Goal: Task Accomplishment & Management: Manage account settings

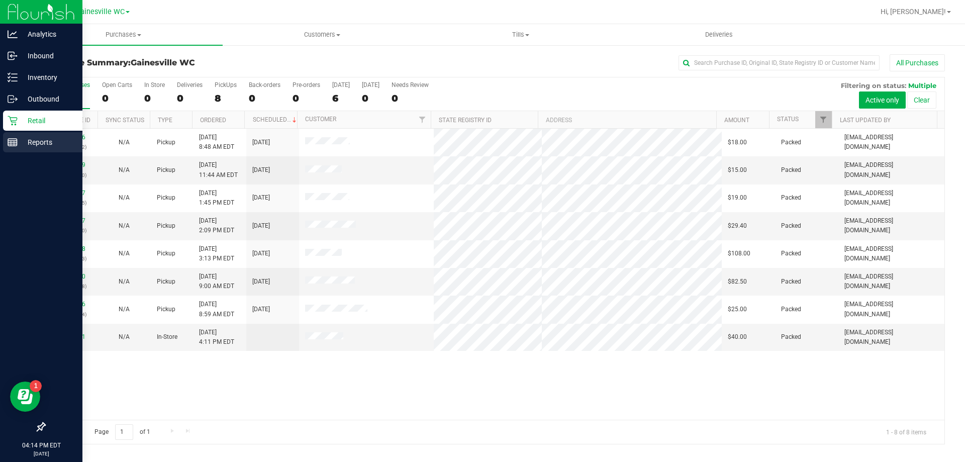
click at [30, 138] on p "Reports" at bounding box center [48, 142] width 60 height 12
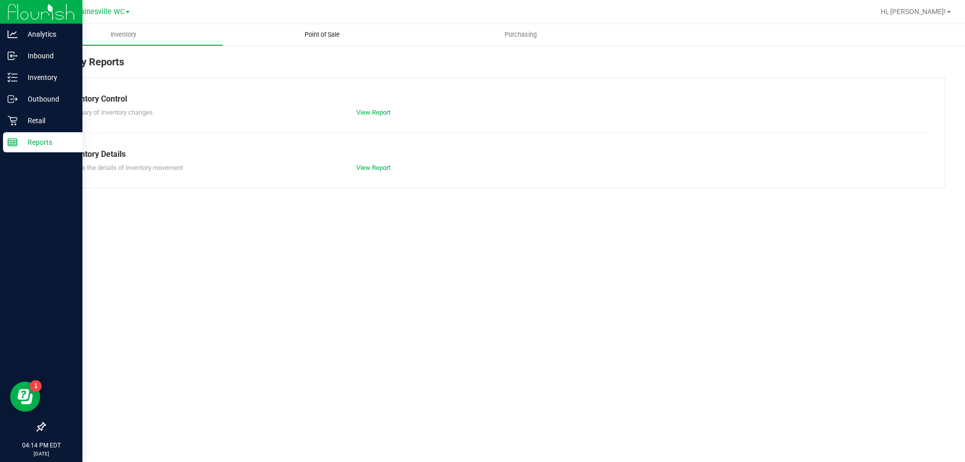
click at [325, 35] on span "Point of Sale" at bounding box center [322, 34] width 62 height 9
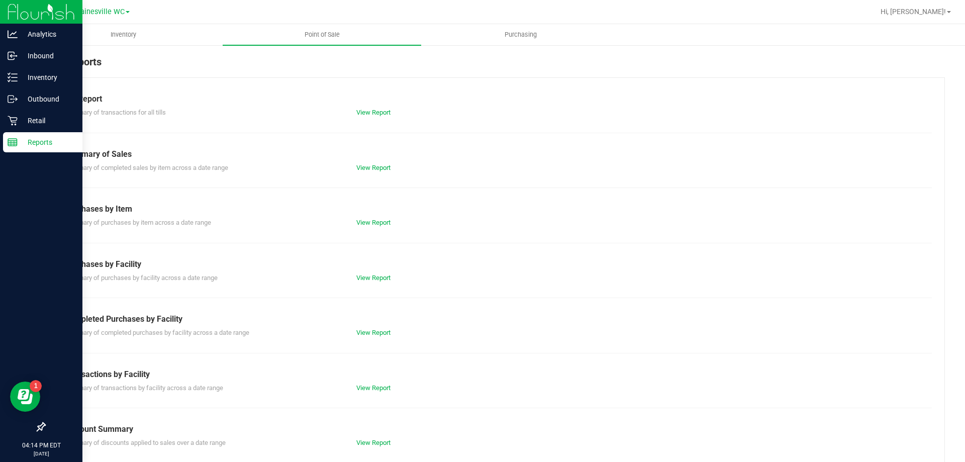
click at [370, 326] on div "Completed Purchases by Facility Summary of completed purchases by facility acro…" at bounding box center [495, 325] width 860 height 25
click at [373, 330] on link "View Report" at bounding box center [373, 333] width 34 height 8
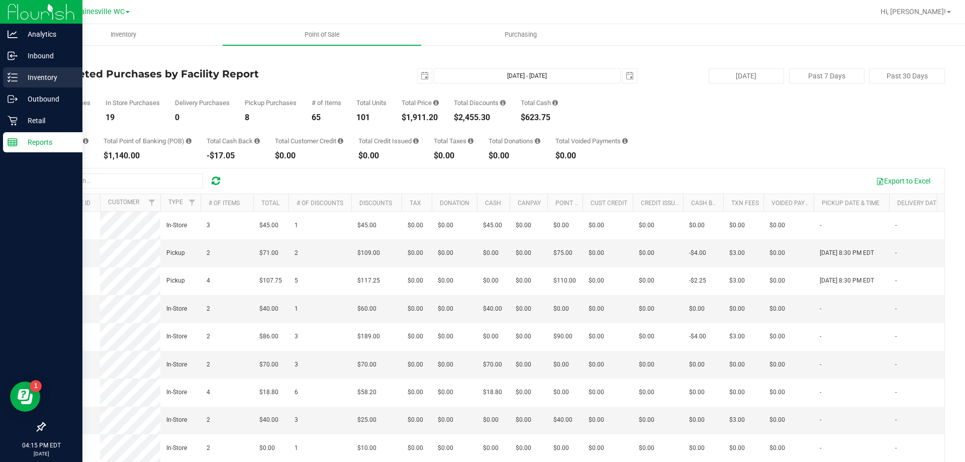
click at [25, 79] on p "Inventory" at bounding box center [48, 77] width 60 height 12
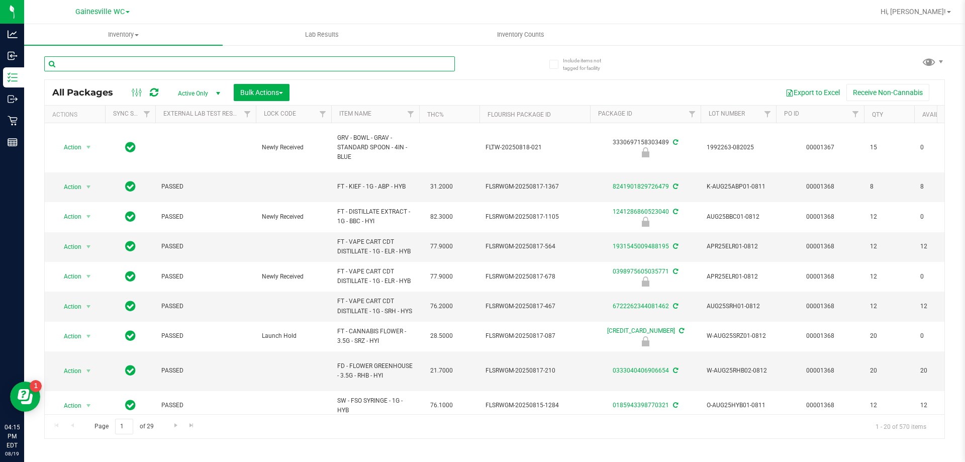
click at [172, 64] on input "text" at bounding box center [249, 63] width 411 height 15
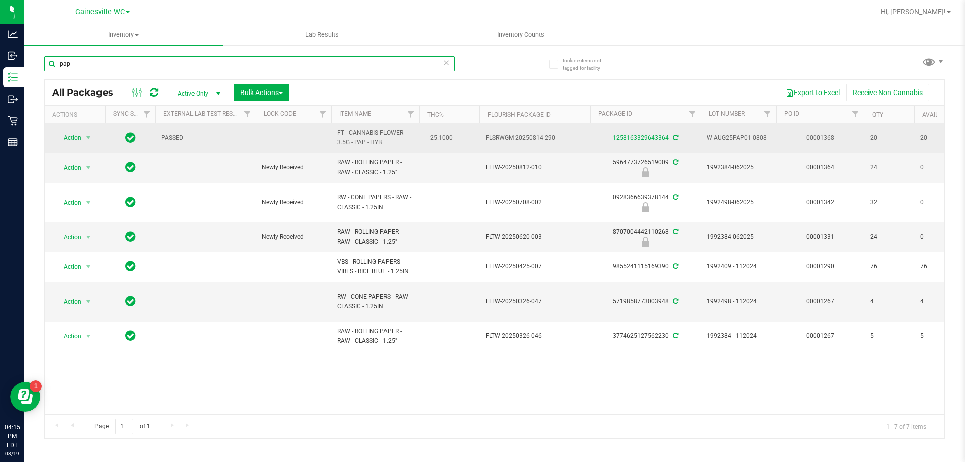
type input "pap"
click at [652, 139] on link "1258163329643364" at bounding box center [641, 137] width 56 height 7
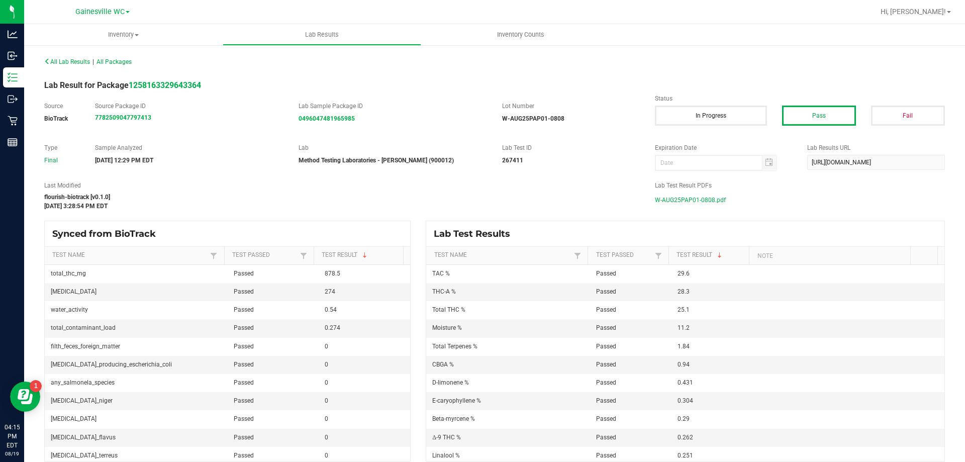
click at [693, 202] on span "W-AUG25PAP01-0808.pdf" at bounding box center [690, 200] width 71 height 15
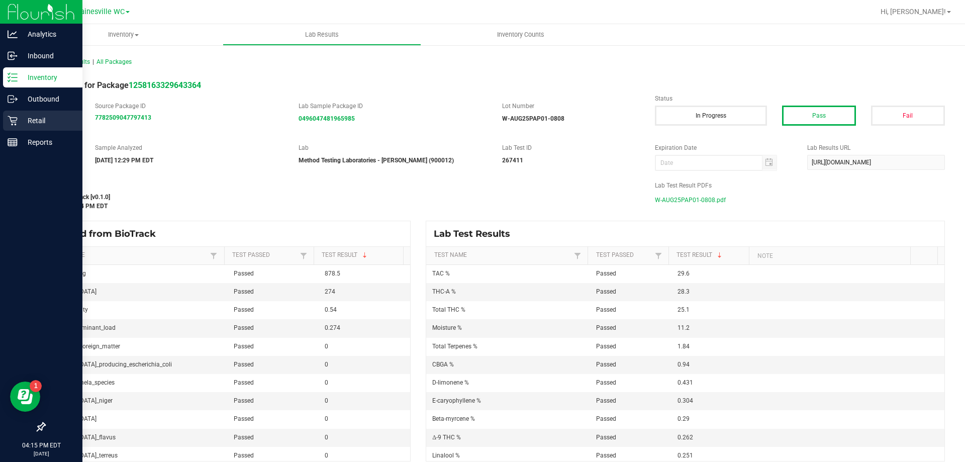
click at [31, 127] on div "Retail" at bounding box center [42, 121] width 79 height 20
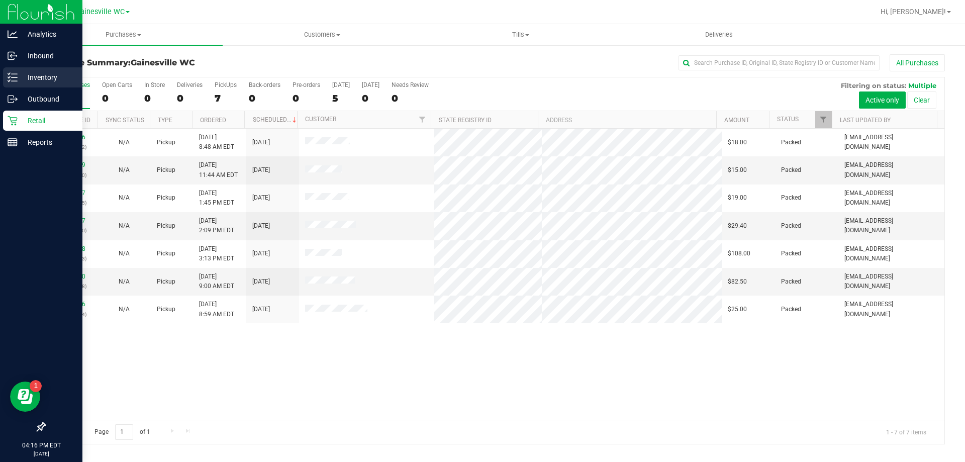
click at [27, 86] on div "Inventory" at bounding box center [42, 77] width 79 height 20
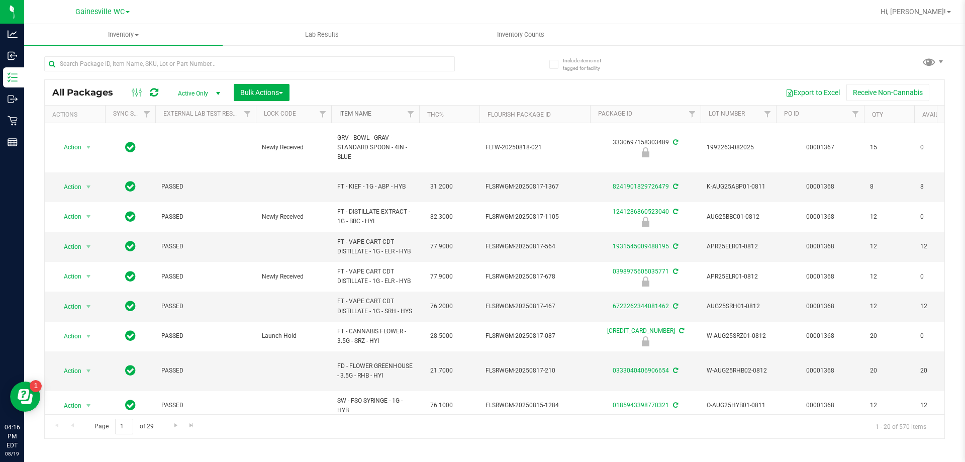
click at [358, 115] on link "Item Name" at bounding box center [355, 113] width 32 height 7
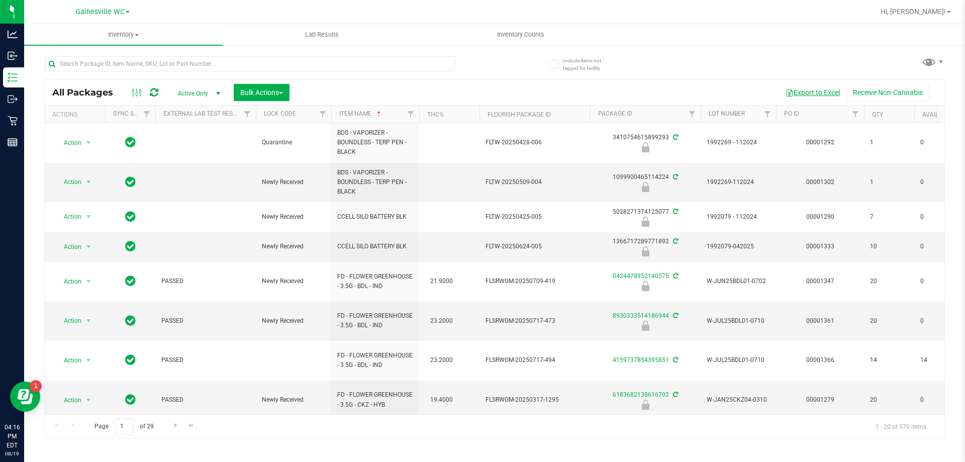
click at [819, 90] on button "Export to Excel" at bounding box center [812, 92] width 67 height 17
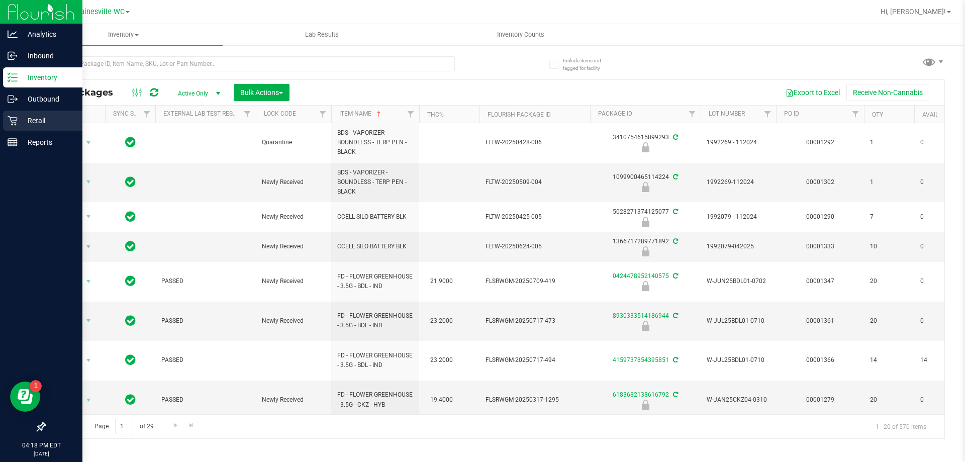
click at [16, 123] on icon at bounding box center [13, 121] width 10 height 10
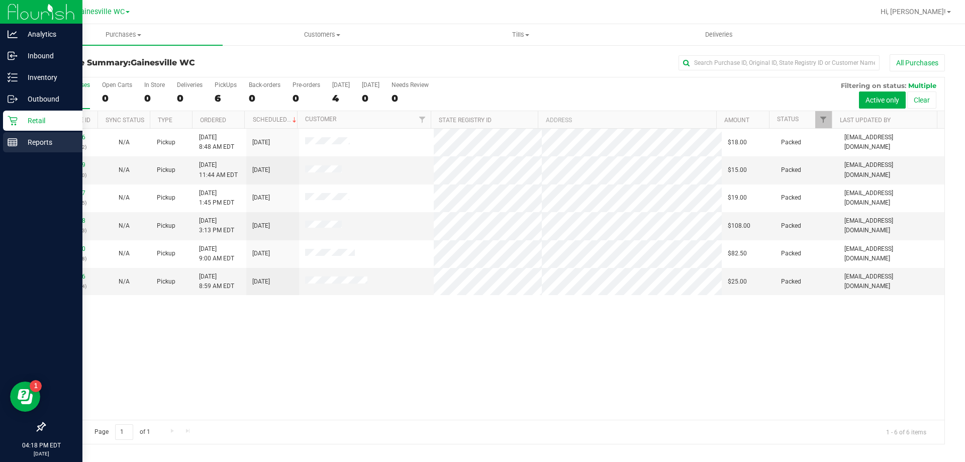
click at [38, 146] on p "Reports" at bounding box center [48, 142] width 60 height 12
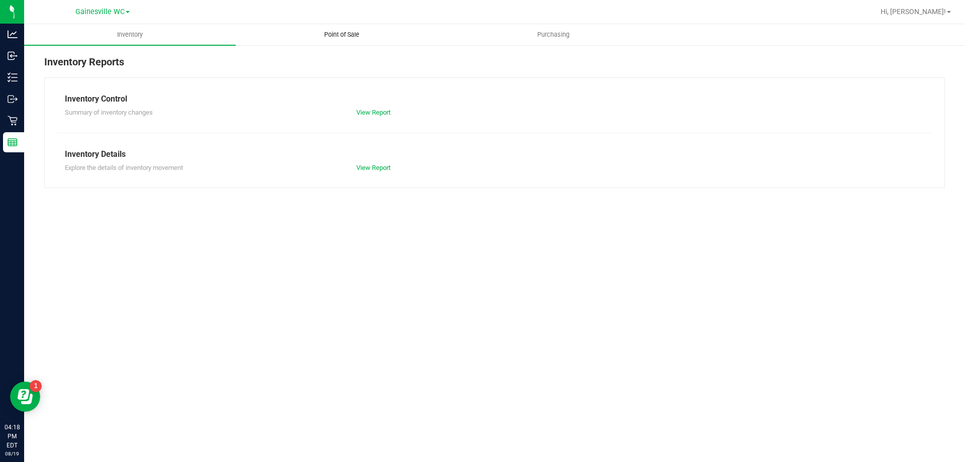
click at [347, 39] on span "Point of Sale" at bounding box center [342, 34] width 62 height 9
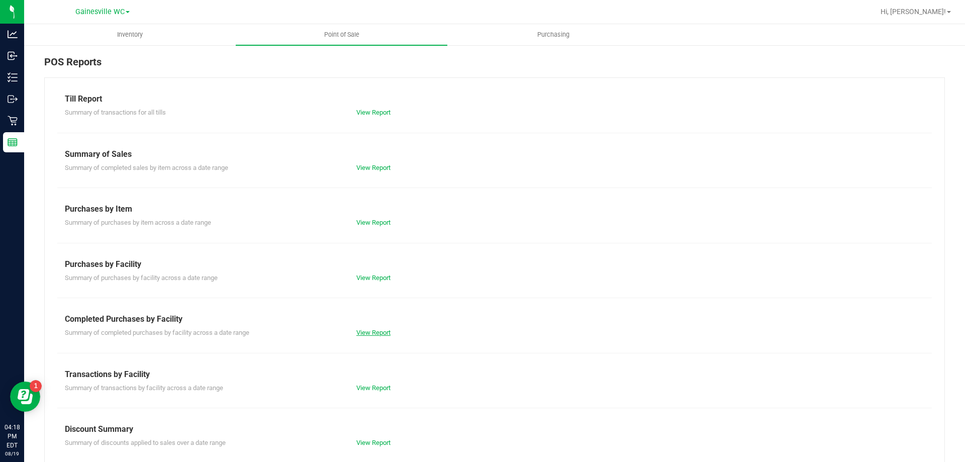
click at [375, 334] on link "View Report" at bounding box center [373, 333] width 34 height 8
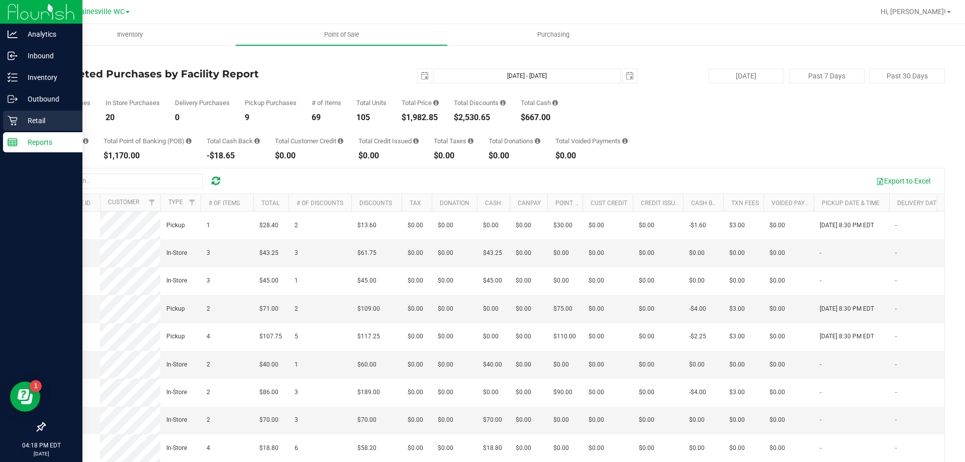
click at [31, 115] on p "Retail" at bounding box center [48, 121] width 60 height 12
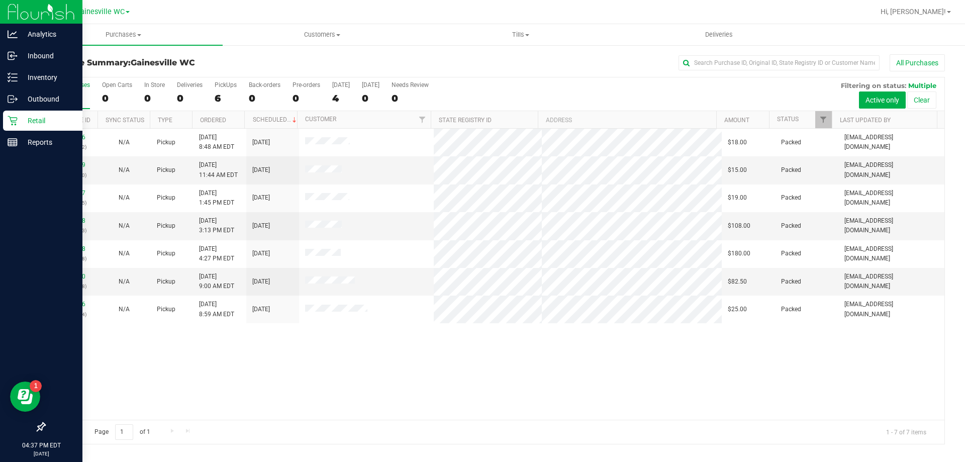
click at [20, 123] on p "Retail" at bounding box center [48, 121] width 60 height 12
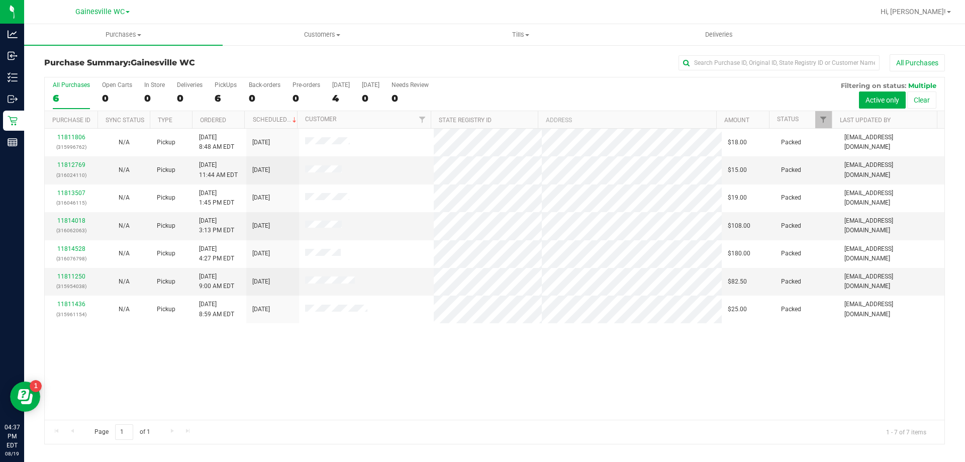
click at [74, 98] on div "6" at bounding box center [71, 98] width 37 height 12
click at [0, 0] on input "All Purchases 6" at bounding box center [0, 0] width 0 height 0
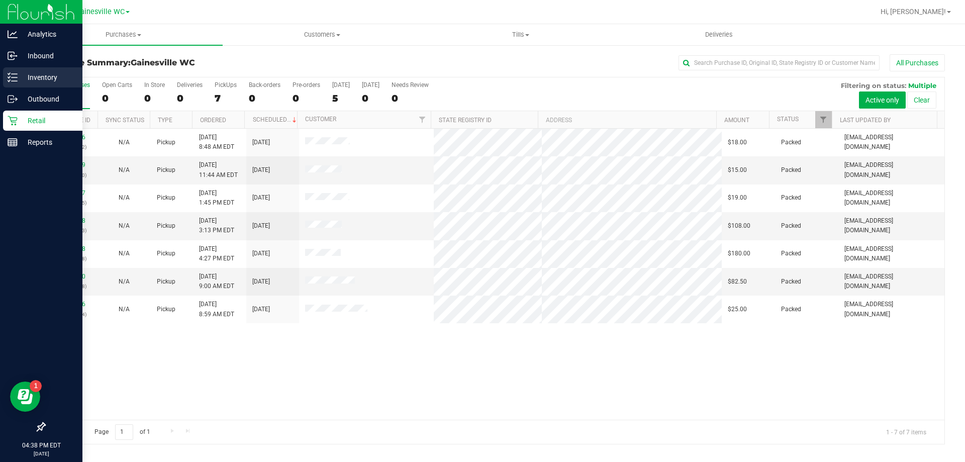
click at [30, 74] on p "Inventory" at bounding box center [48, 77] width 60 height 12
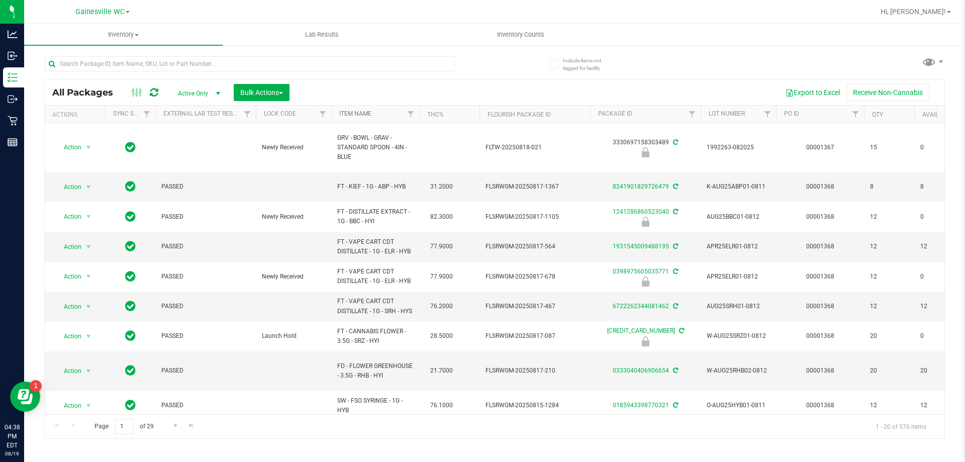
click at [357, 114] on link "Item Name" at bounding box center [355, 113] width 32 height 7
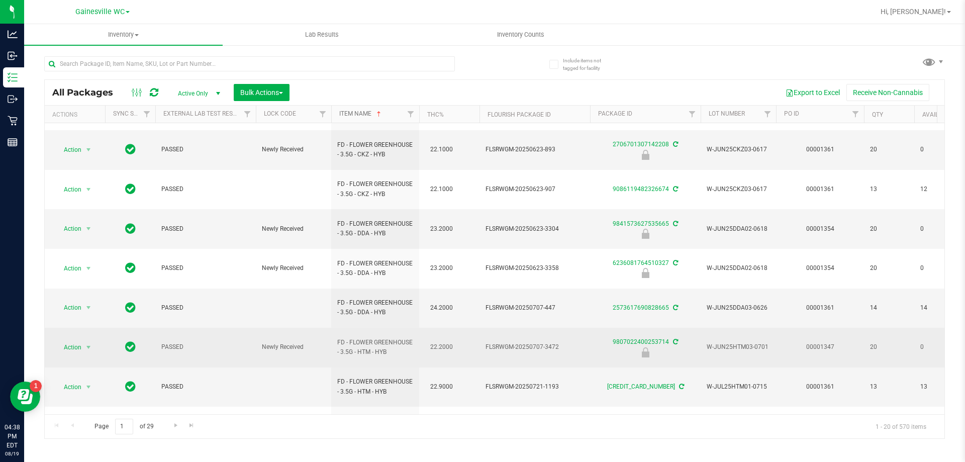
scroll to position [333, 0]
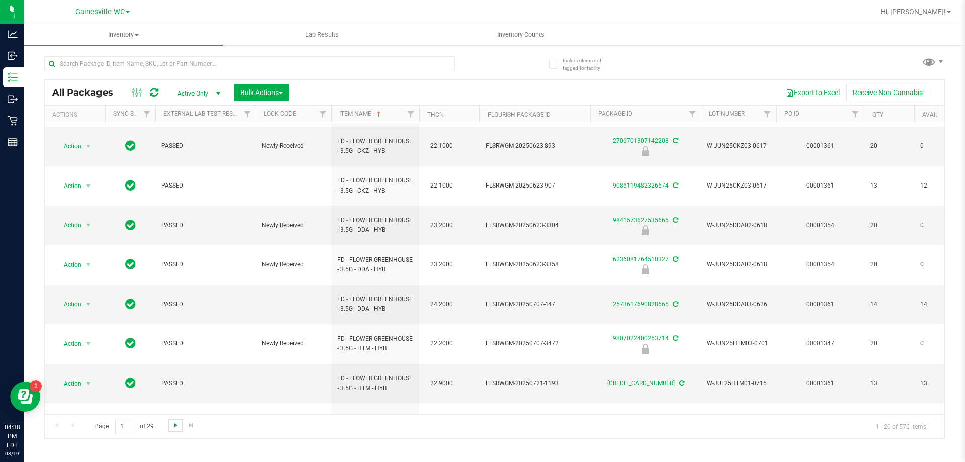
click at [178, 427] on span "Go to the next page" at bounding box center [176, 425] width 8 height 8
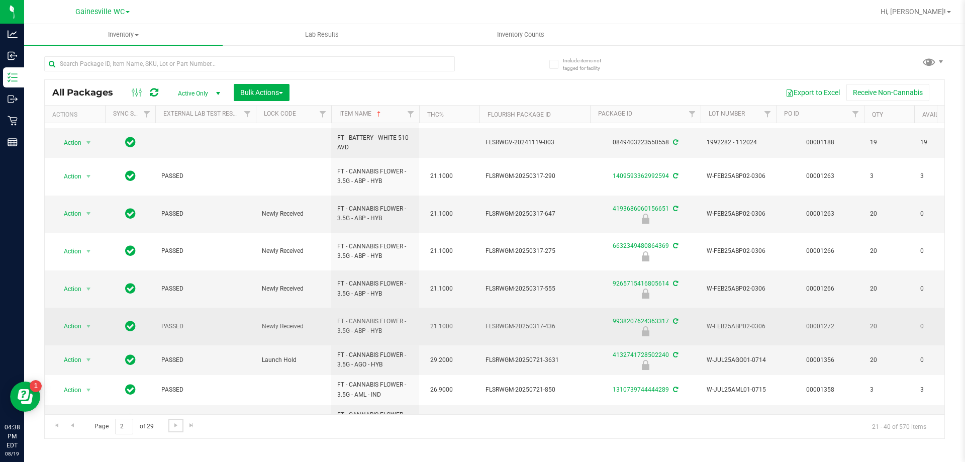
scroll to position [351, 0]
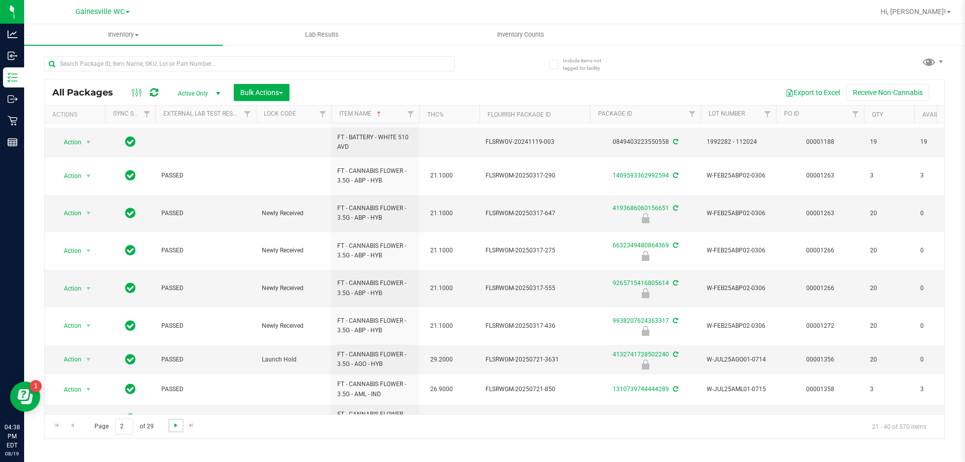
click at [179, 426] on span "Go to the next page" at bounding box center [176, 425] width 8 height 8
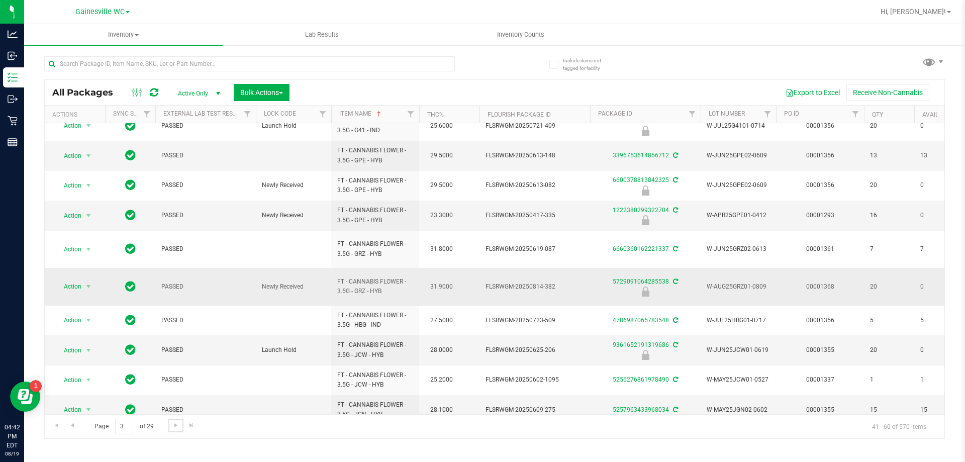
scroll to position [313, 0]
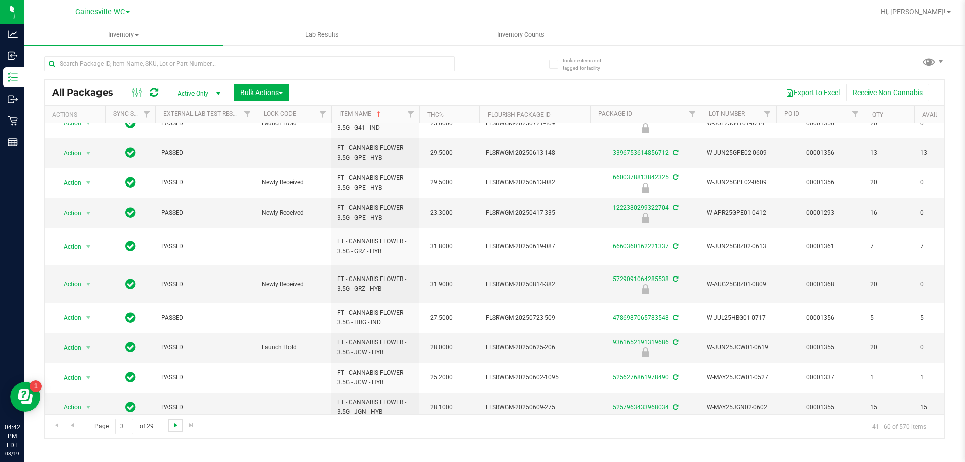
click at [176, 422] on span "Go to the next page" at bounding box center [176, 425] width 8 height 8
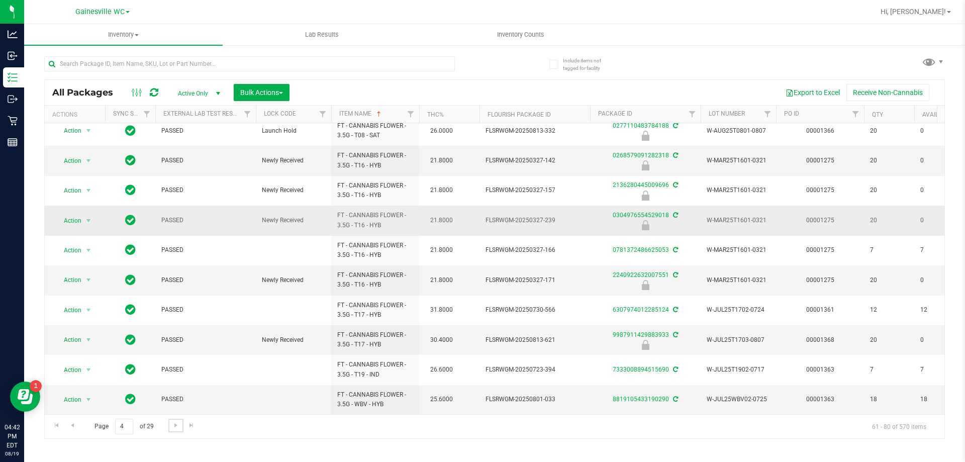
scroll to position [313, 0]
click at [174, 426] on span "Go to the next page" at bounding box center [176, 425] width 8 height 8
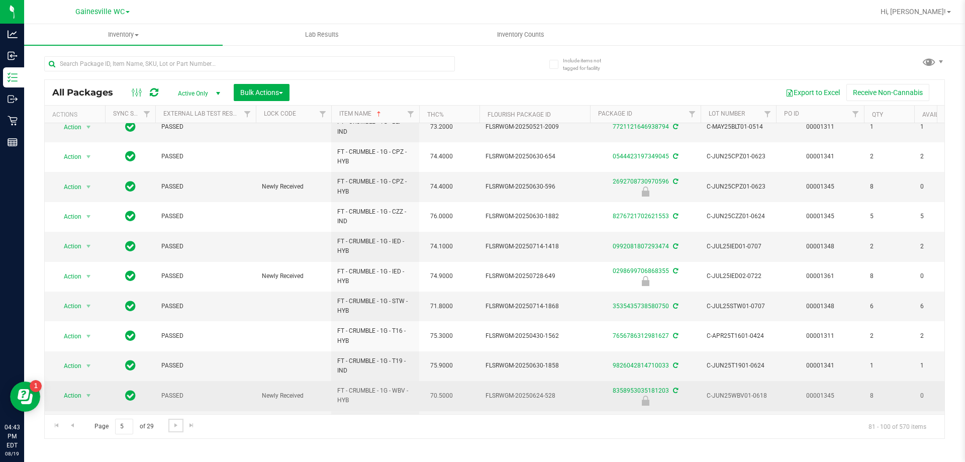
scroll to position [321, 0]
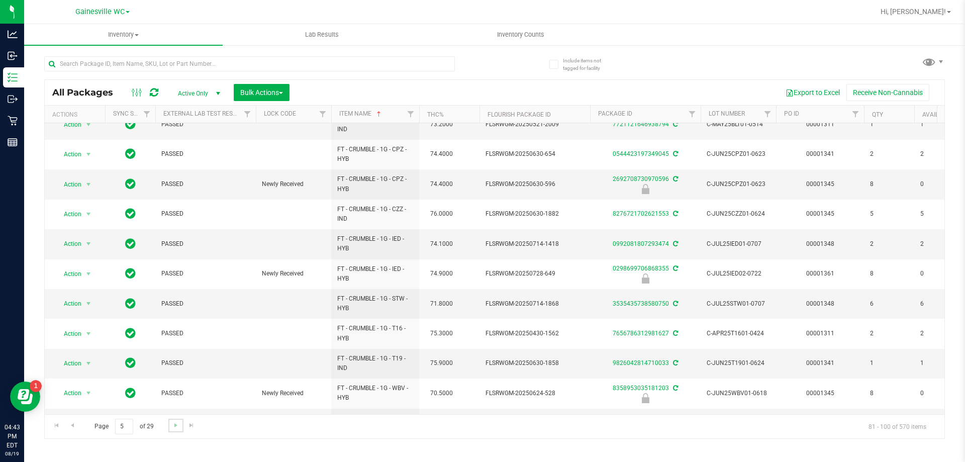
click at [176, 420] on link "Go to the next page" at bounding box center [175, 426] width 15 height 14
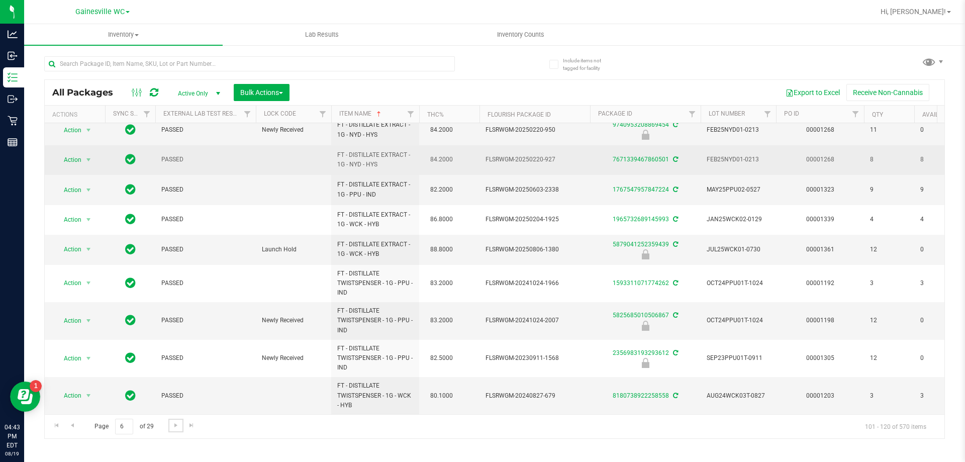
scroll to position [344, 0]
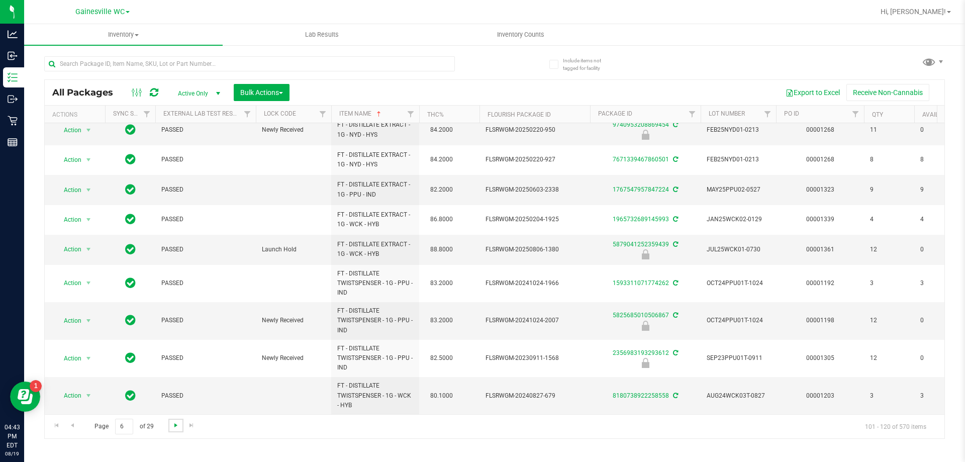
click at [172, 423] on span "Go to the next page" at bounding box center [176, 425] width 8 height 8
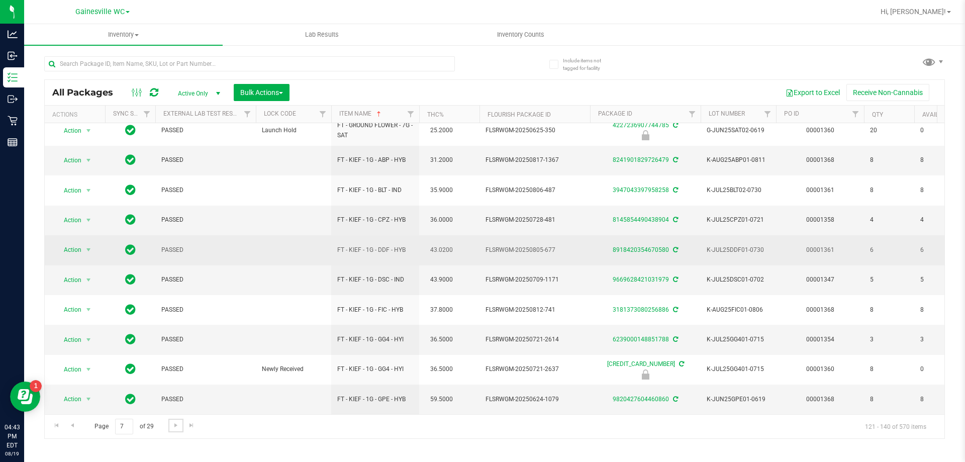
scroll to position [336, 0]
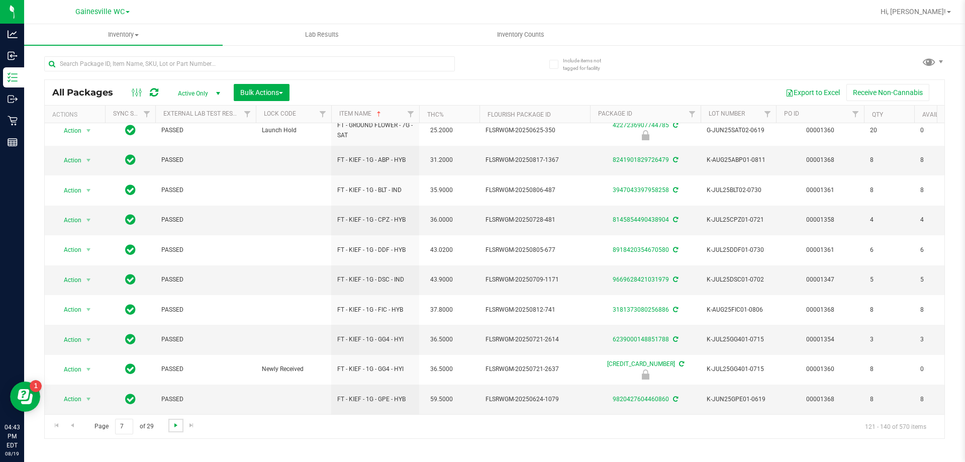
click at [179, 427] on span "Go to the next page" at bounding box center [176, 425] width 8 height 8
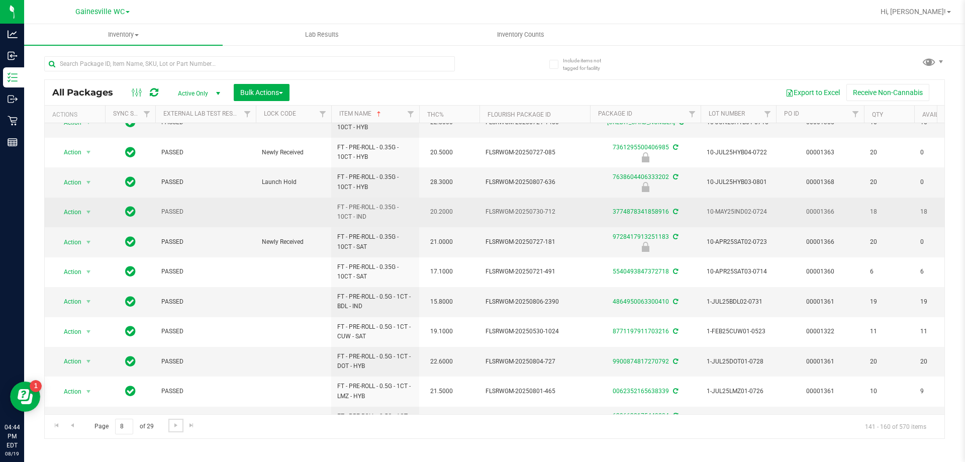
scroll to position [313, 0]
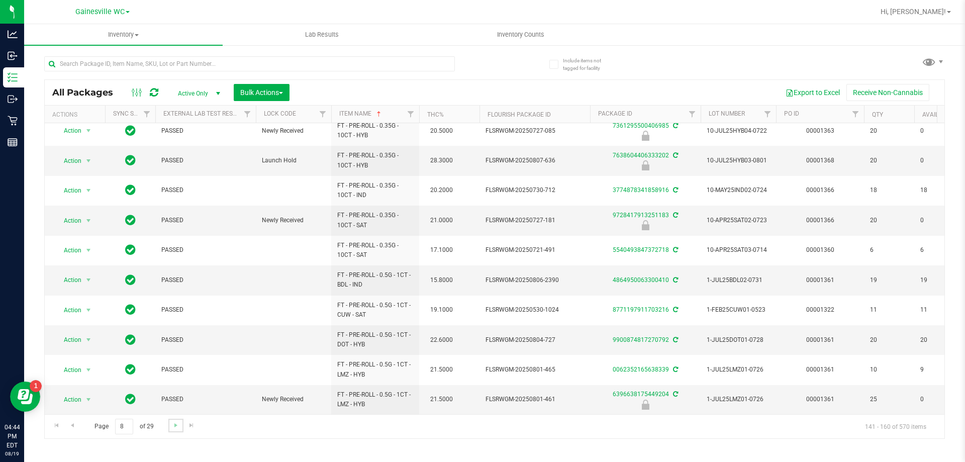
click at [170, 430] on link "Go to the next page" at bounding box center [175, 426] width 15 height 14
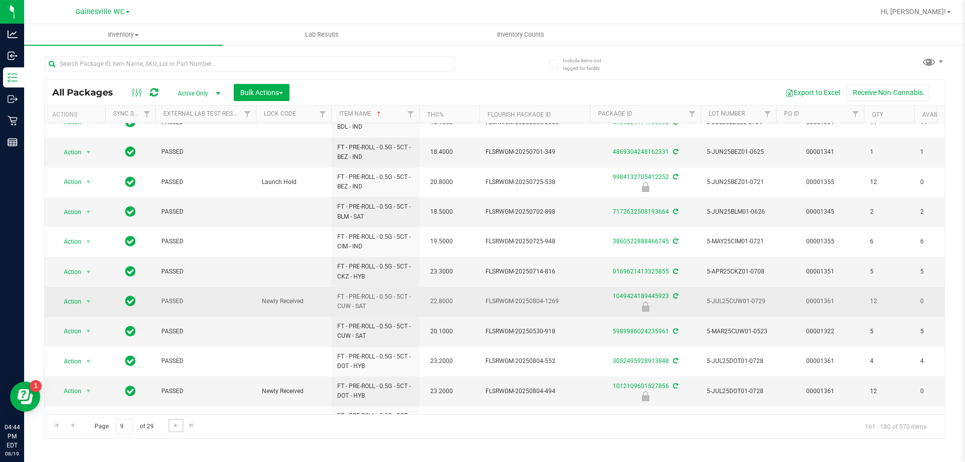
scroll to position [313, 0]
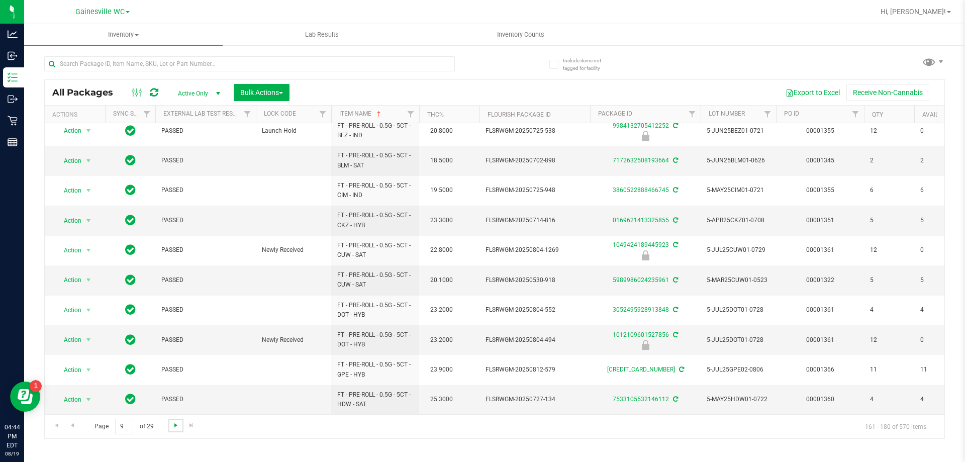
click at [178, 428] on span "Go to the next page" at bounding box center [176, 425] width 8 height 8
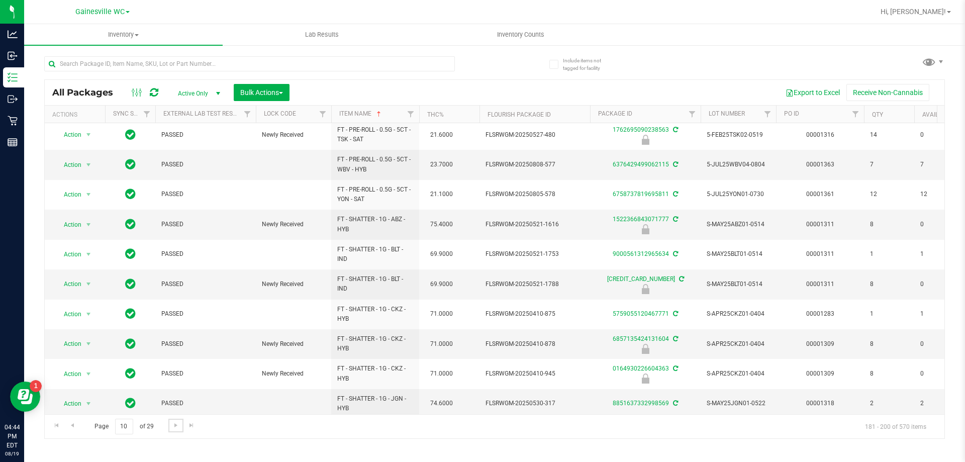
scroll to position [313, 0]
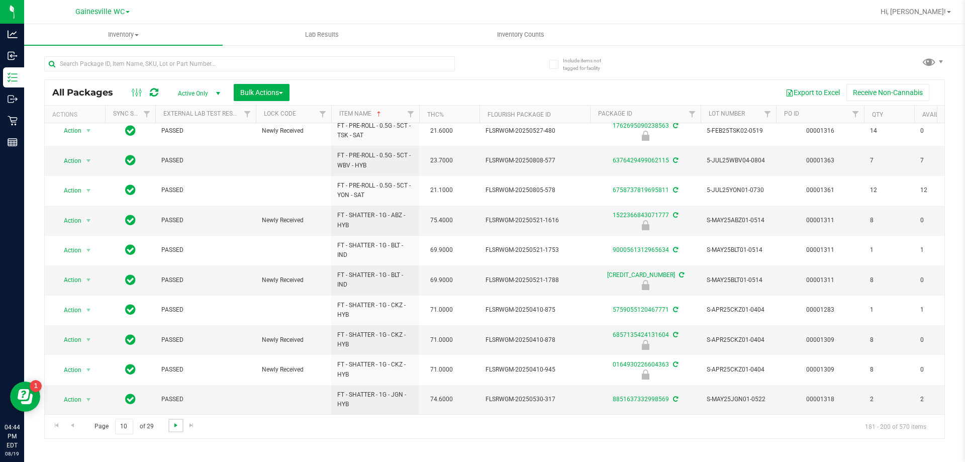
click at [172, 428] on span "Go to the next page" at bounding box center [176, 425] width 8 height 8
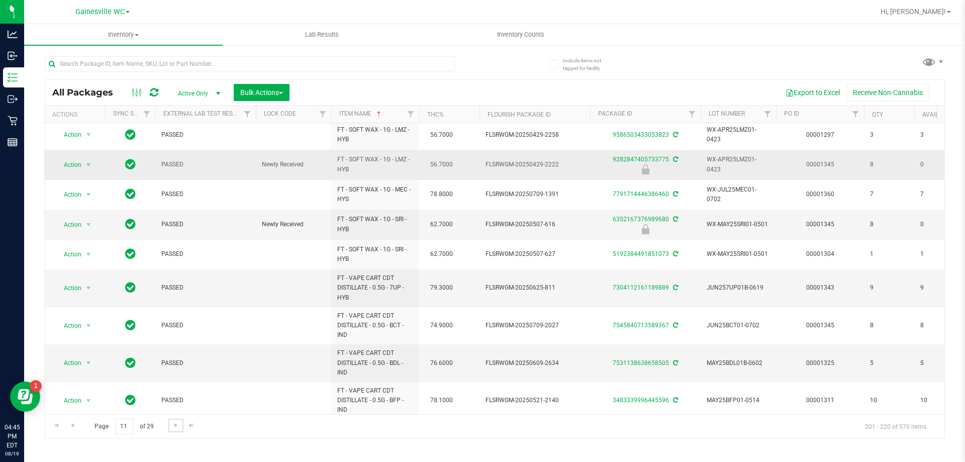
scroll to position [351, 0]
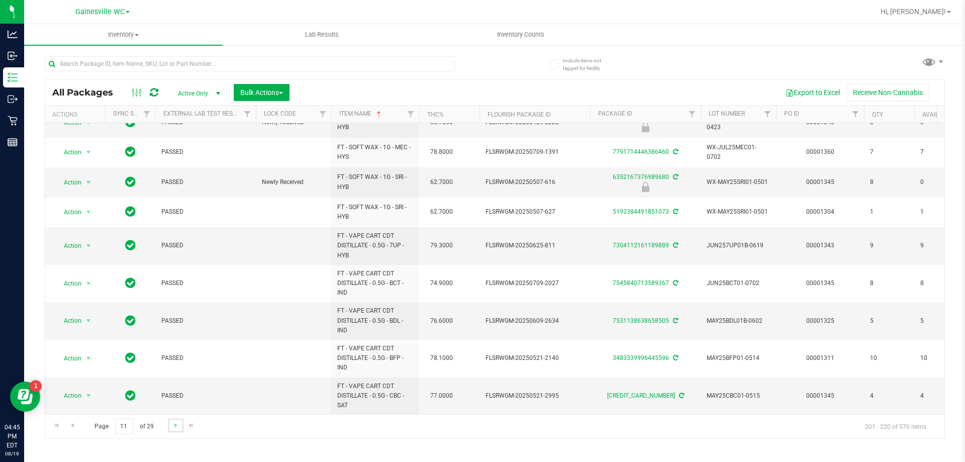
click at [176, 429] on link "Go to the next page" at bounding box center [175, 426] width 15 height 14
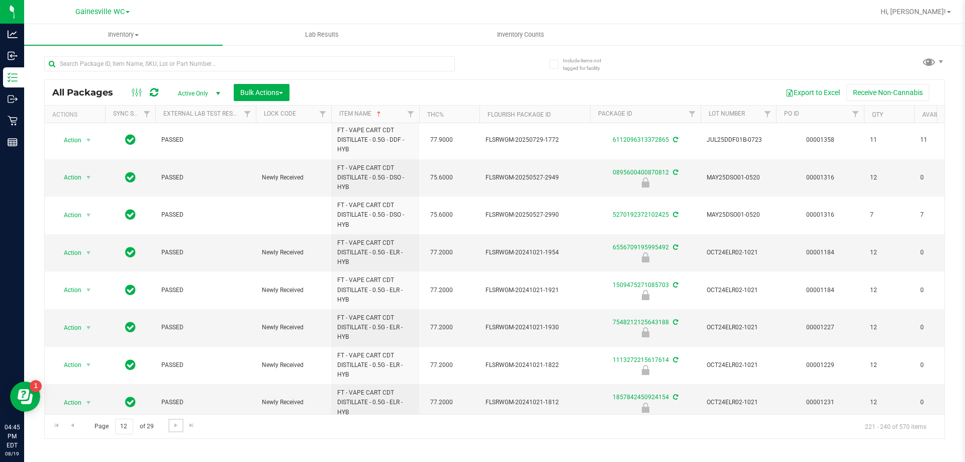
scroll to position [466, 0]
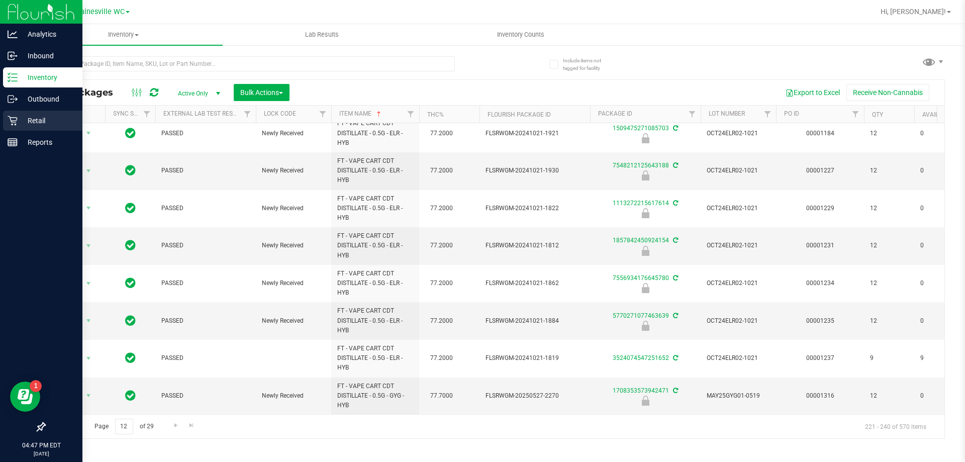
click at [41, 121] on p "Retail" at bounding box center [48, 121] width 60 height 12
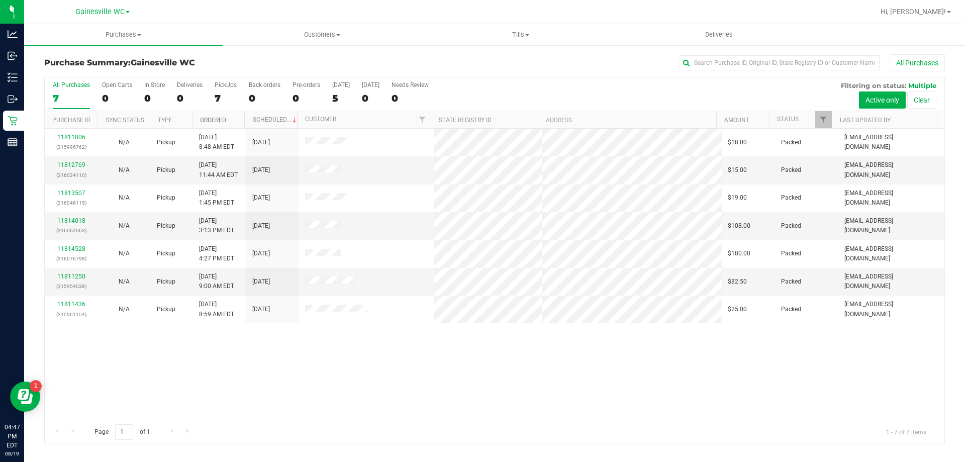
click at [218, 118] on link "Ordered" at bounding box center [213, 120] width 26 height 7
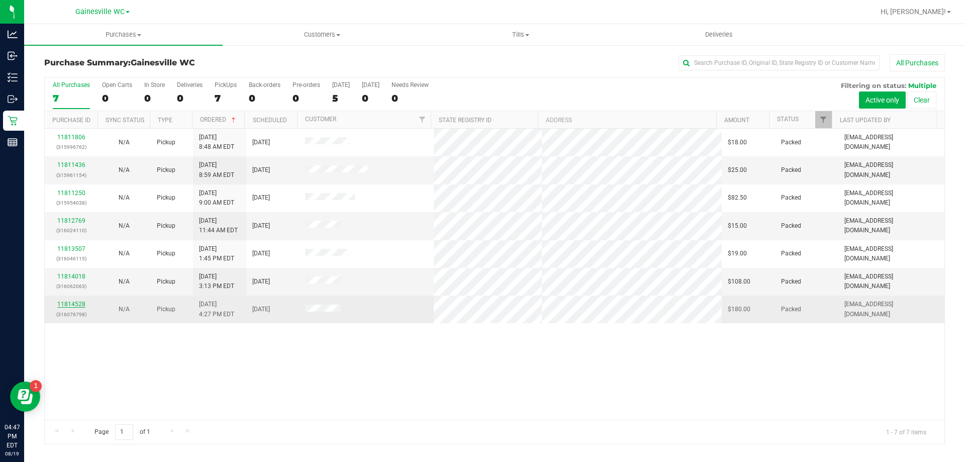
click at [78, 302] on link "11814528" at bounding box center [71, 304] width 28 height 7
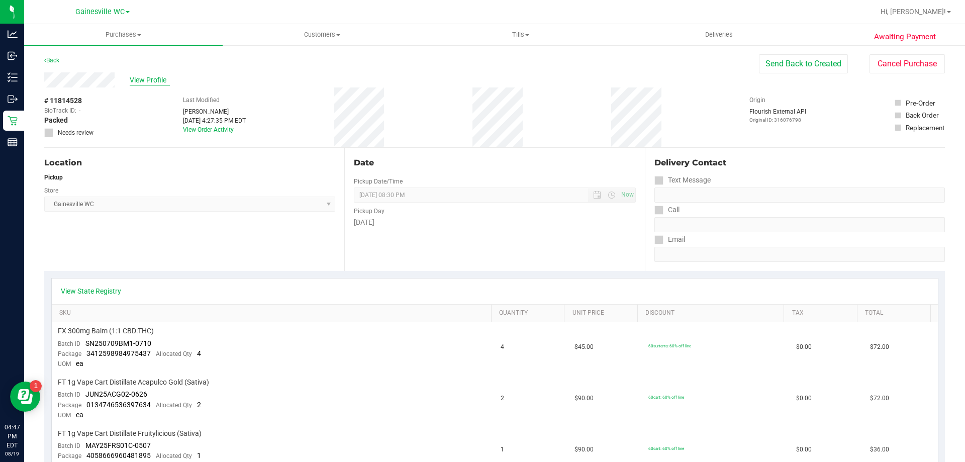
click at [137, 80] on span "View Profile" at bounding box center [150, 80] width 40 height 11
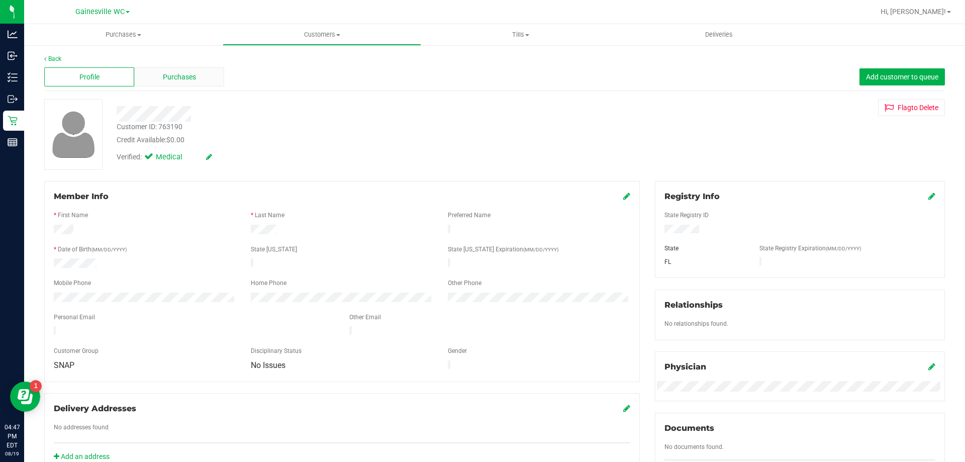
click at [190, 75] on span "Purchases" at bounding box center [179, 77] width 33 height 11
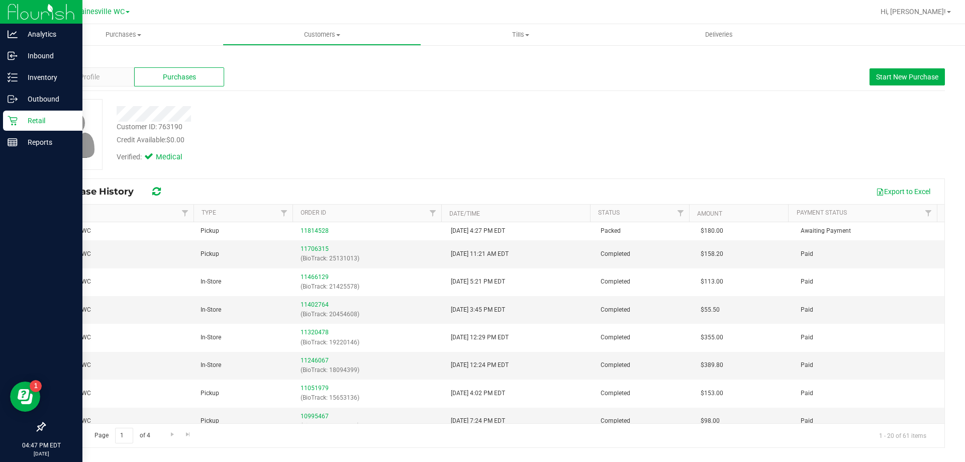
click at [46, 122] on p "Retail" at bounding box center [48, 121] width 60 height 12
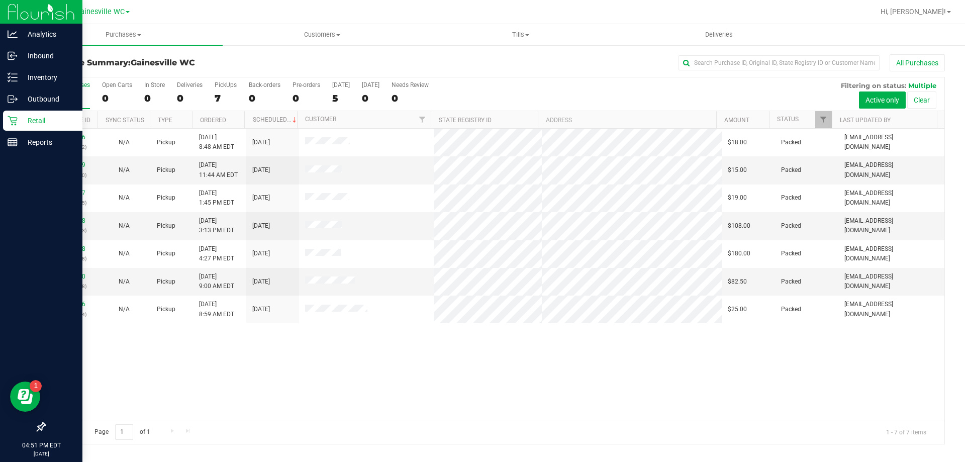
click at [43, 123] on p "Retail" at bounding box center [48, 121] width 60 height 12
click at [35, 77] on p "Inventory" at bounding box center [48, 77] width 60 height 12
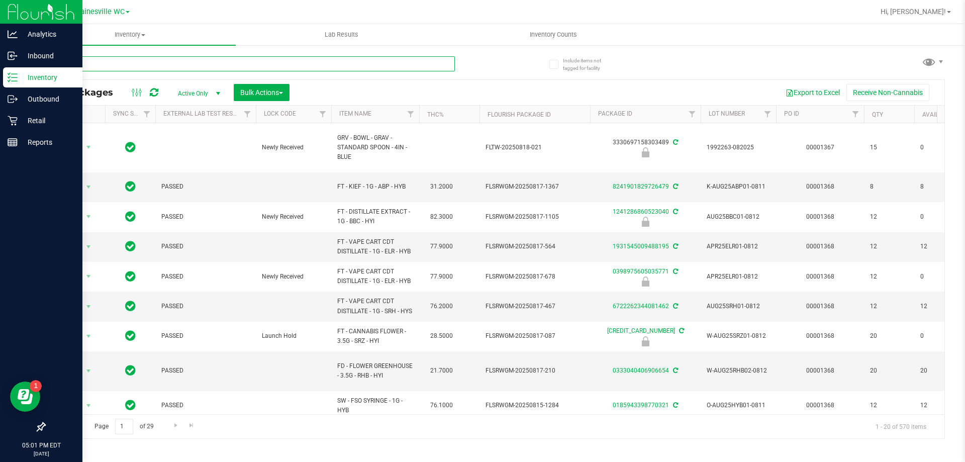
click at [114, 65] on input "text" at bounding box center [249, 63] width 411 height 15
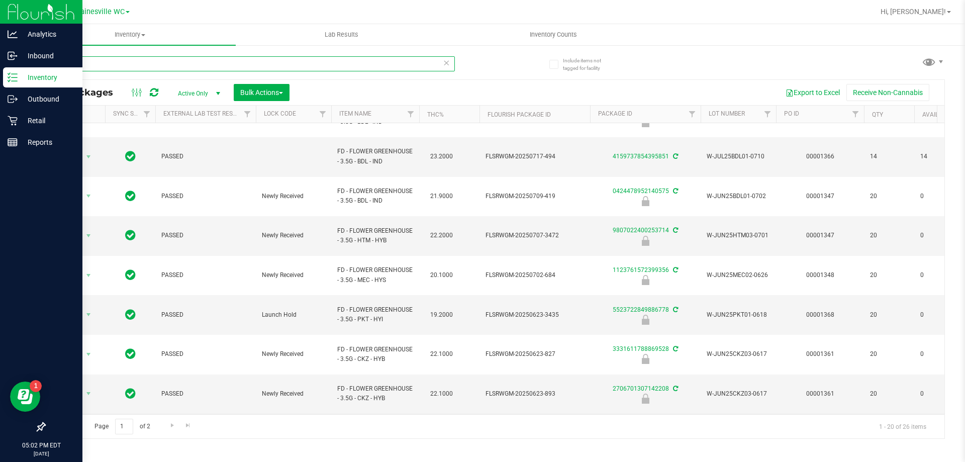
scroll to position [313, 0]
type input "sun"
click at [170, 424] on span "Go to the next page" at bounding box center [172, 425] width 8 height 8
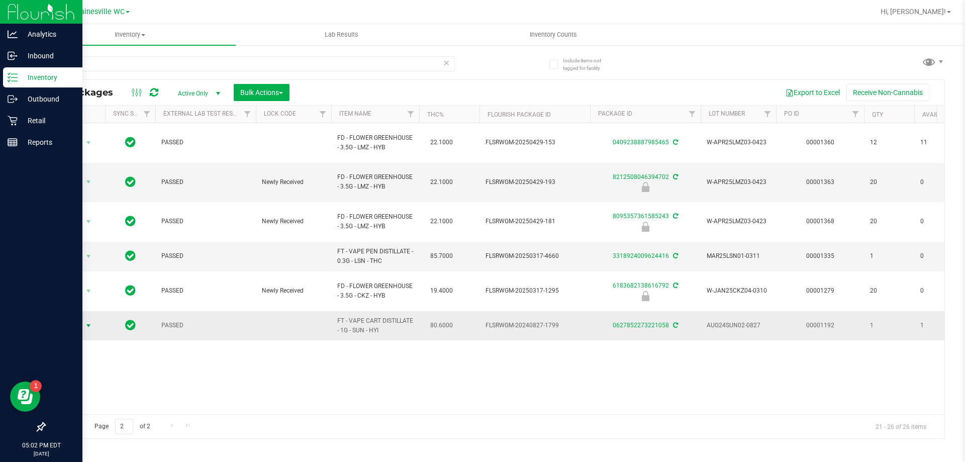
click at [73, 319] on span "Action" at bounding box center [68, 326] width 27 height 14
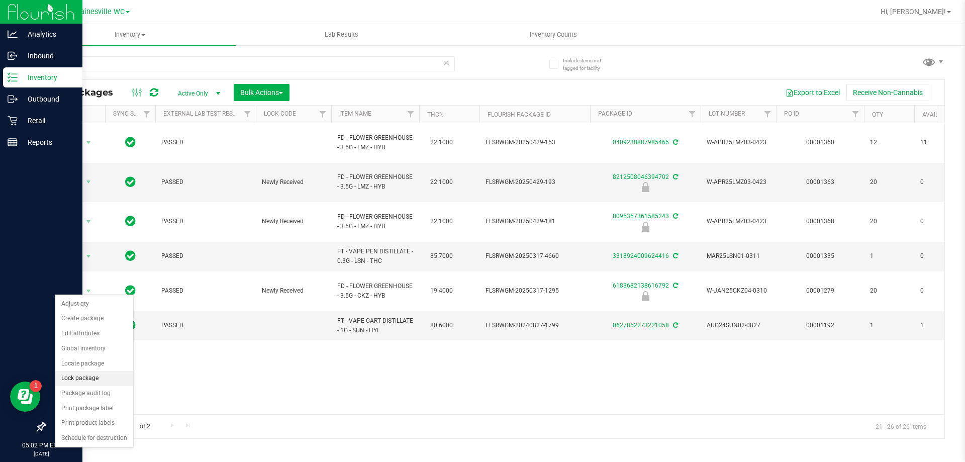
click at [89, 382] on li "Lock package" at bounding box center [94, 378] width 78 height 15
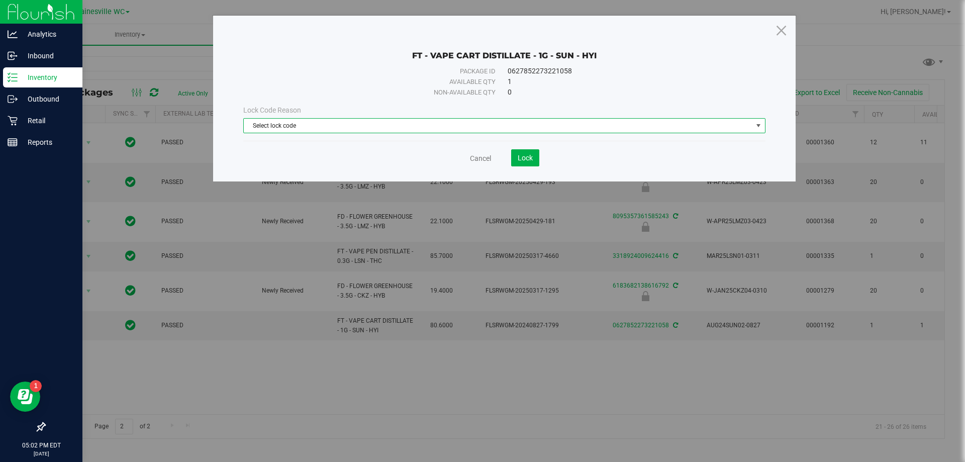
click at [395, 123] on span "Select lock code" at bounding box center [498, 126] width 509 height 14
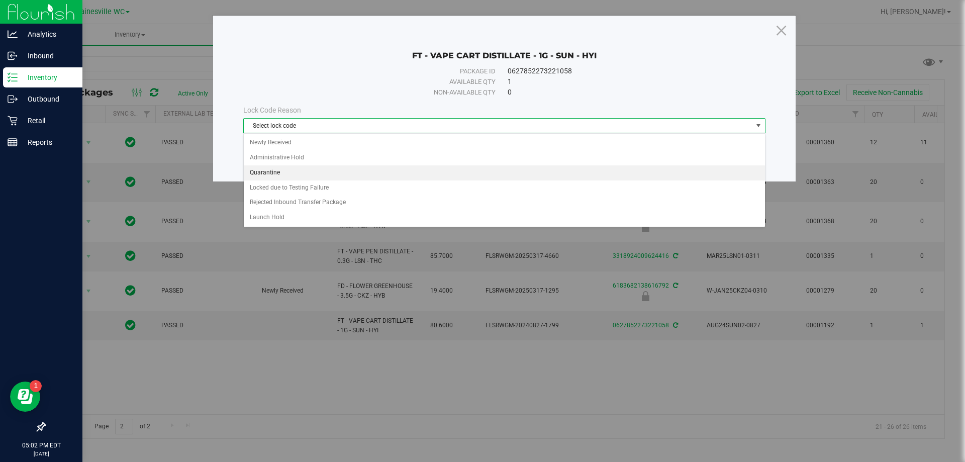
click at [348, 173] on li "Quarantine" at bounding box center [504, 172] width 521 height 15
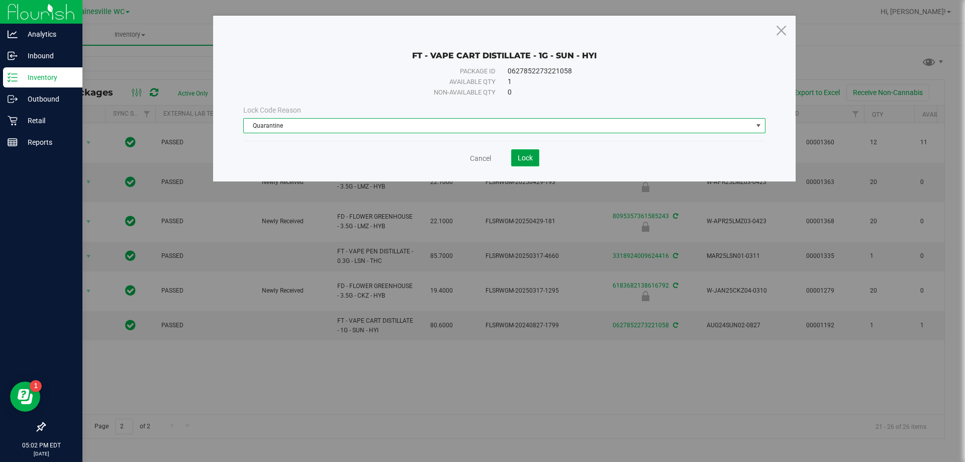
click at [527, 156] on span "Lock" at bounding box center [525, 158] width 15 height 8
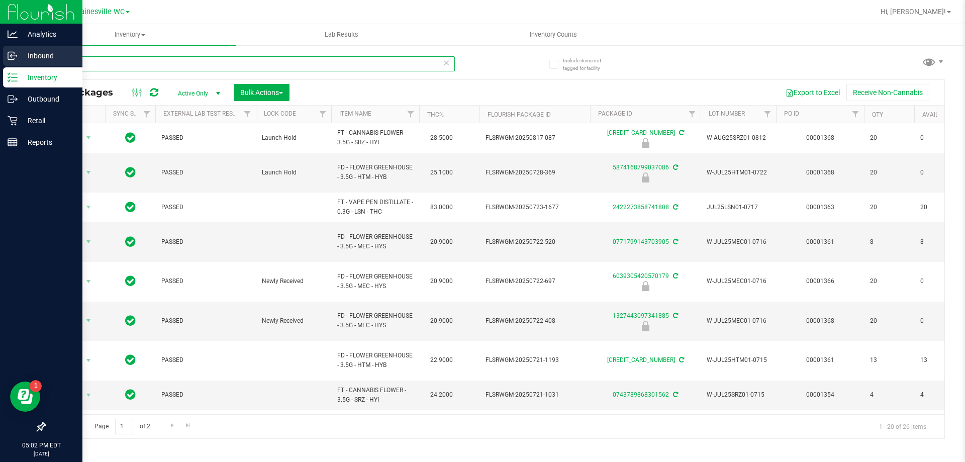
drag, startPoint x: 103, startPoint y: 64, endPoint x: 1, endPoint y: 63, distance: 102.0
click at [0, 63] on div "Analytics Inbound Inventory Outbound Retail Reports 05:02 PM EDT [DATE] 08/19 G…" at bounding box center [482, 231] width 965 height 462
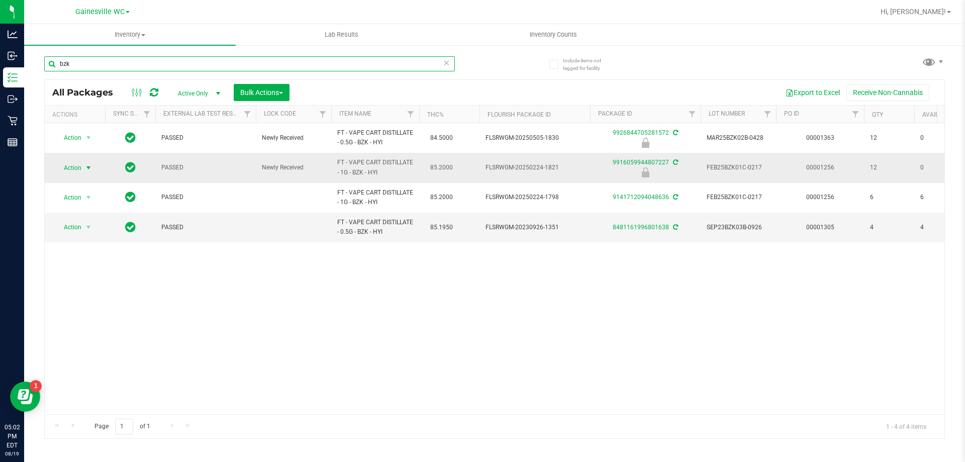
type input "bzk"
click at [91, 169] on span "select" at bounding box center [88, 168] width 8 height 8
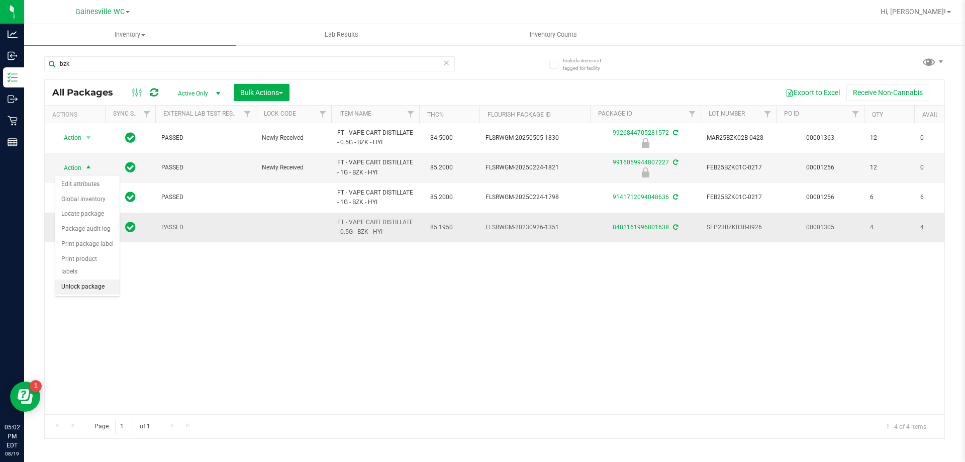
drag, startPoint x: 82, startPoint y: 274, endPoint x: 85, endPoint y: 236, distance: 38.3
click at [84, 279] on li "Unlock package" at bounding box center [87, 286] width 64 height 15
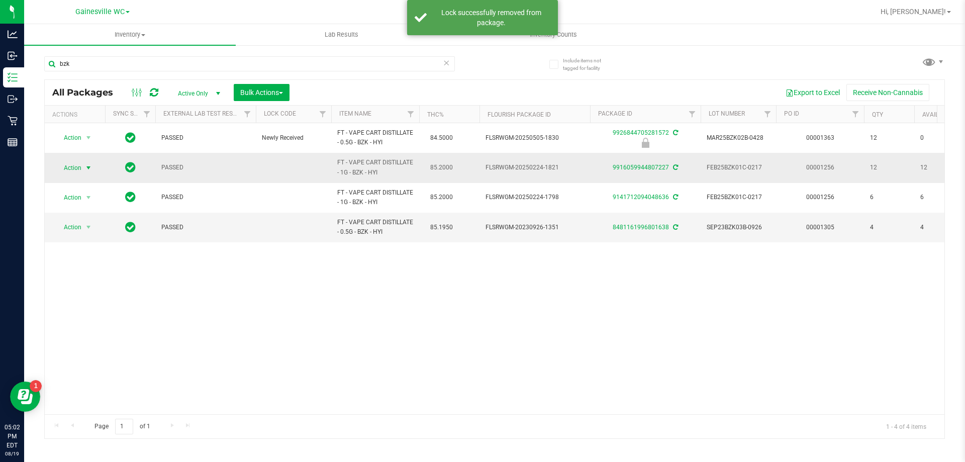
click at [85, 167] on span "select" at bounding box center [88, 168] width 8 height 8
click at [86, 263] on li "Lock package" at bounding box center [94, 259] width 78 height 15
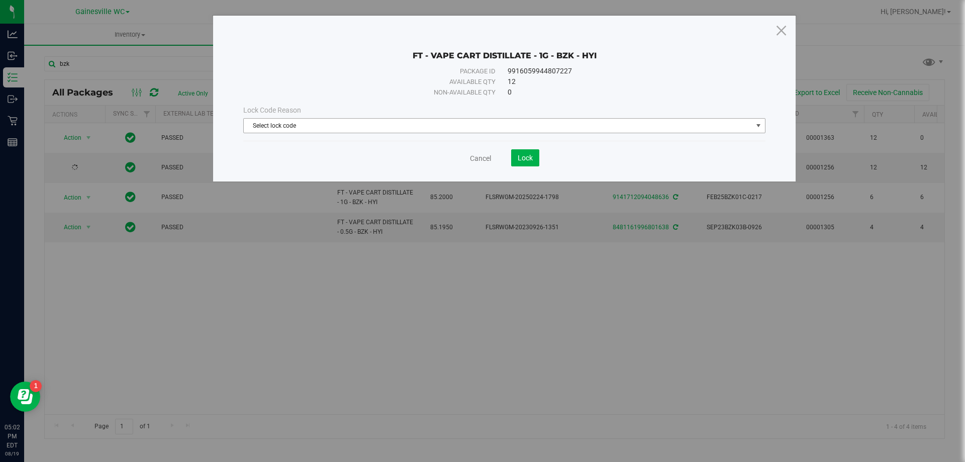
click at [336, 129] on span "Select lock code" at bounding box center [498, 126] width 509 height 14
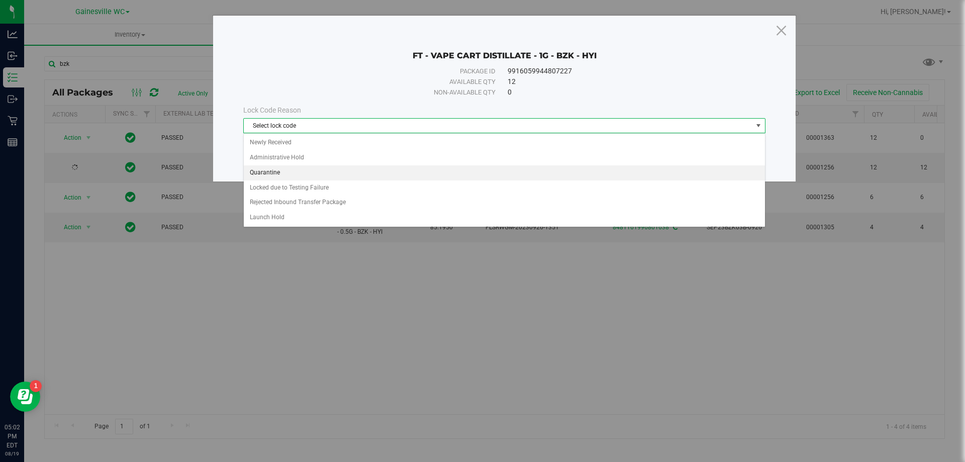
drag, startPoint x: 306, startPoint y: 171, endPoint x: 312, endPoint y: 170, distance: 6.2
click at [306, 171] on li "Quarantine" at bounding box center [504, 172] width 521 height 15
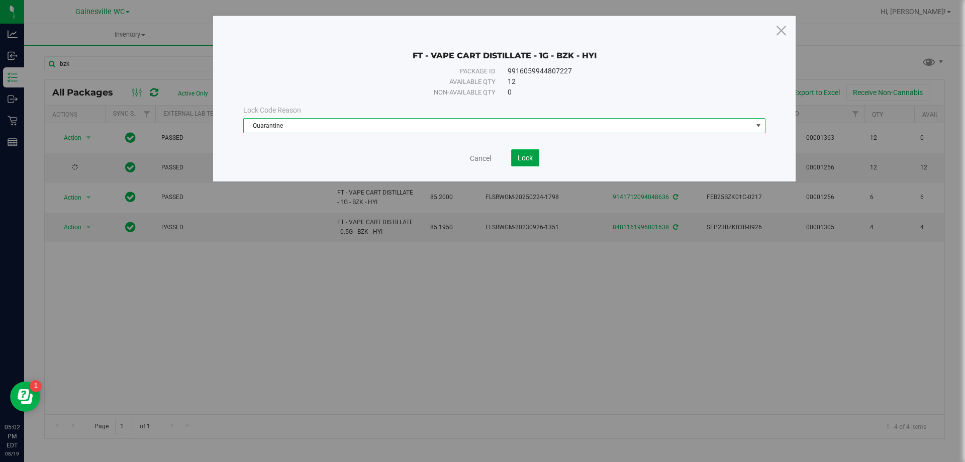
click at [529, 154] on span "Lock" at bounding box center [525, 158] width 15 height 8
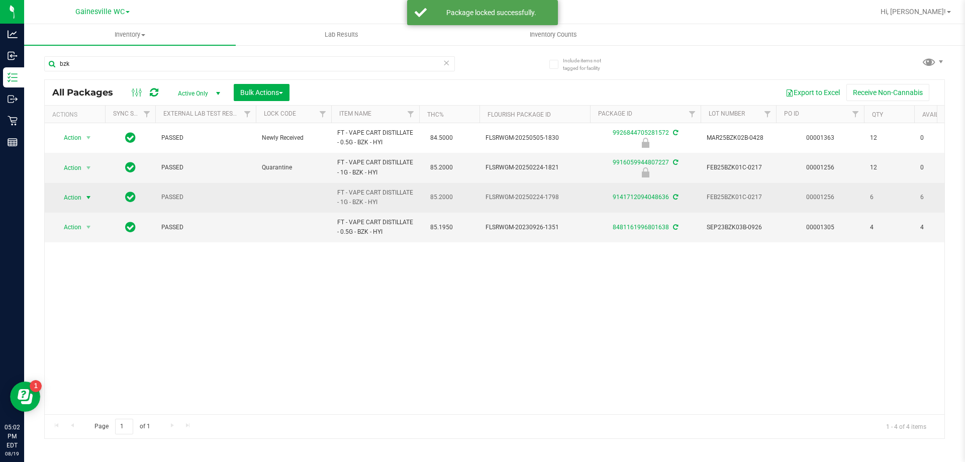
click at [81, 197] on span "Action" at bounding box center [68, 198] width 27 height 14
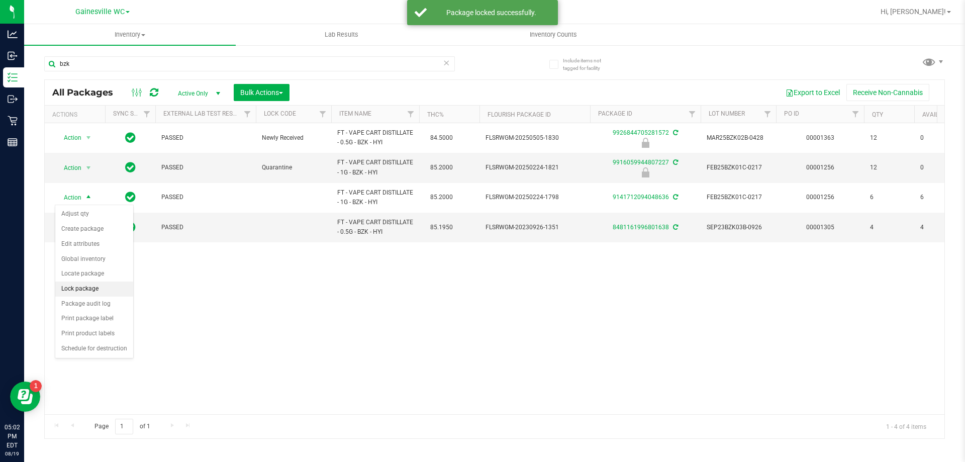
click at [84, 292] on li "Lock package" at bounding box center [94, 288] width 78 height 15
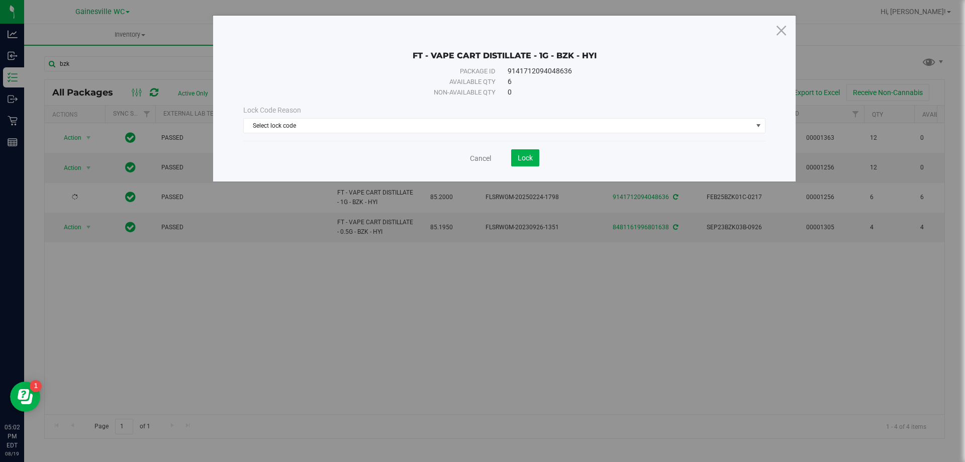
click at [356, 118] on div "Lock Code Reason Select lock code Select lock code Newly Received Administrativ…" at bounding box center [504, 119] width 537 height 28
click at [355, 128] on span "Select lock code" at bounding box center [498, 126] width 509 height 14
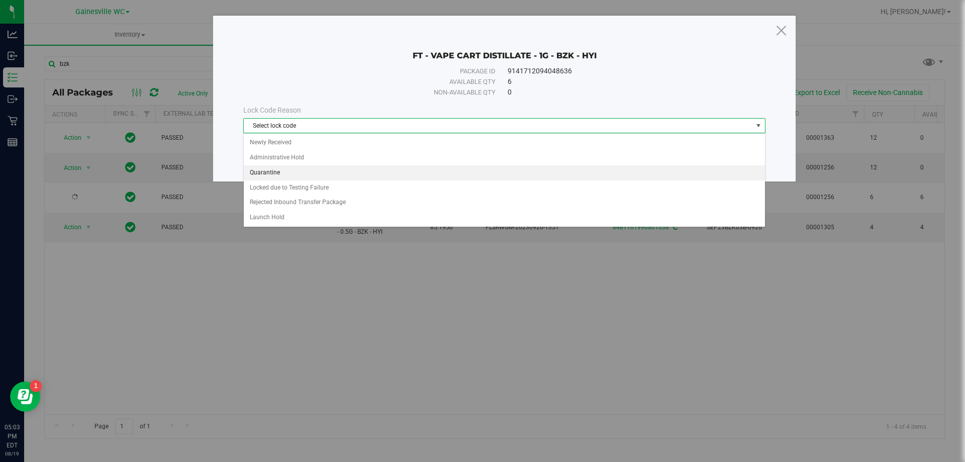
click at [333, 169] on li "Quarantine" at bounding box center [504, 172] width 521 height 15
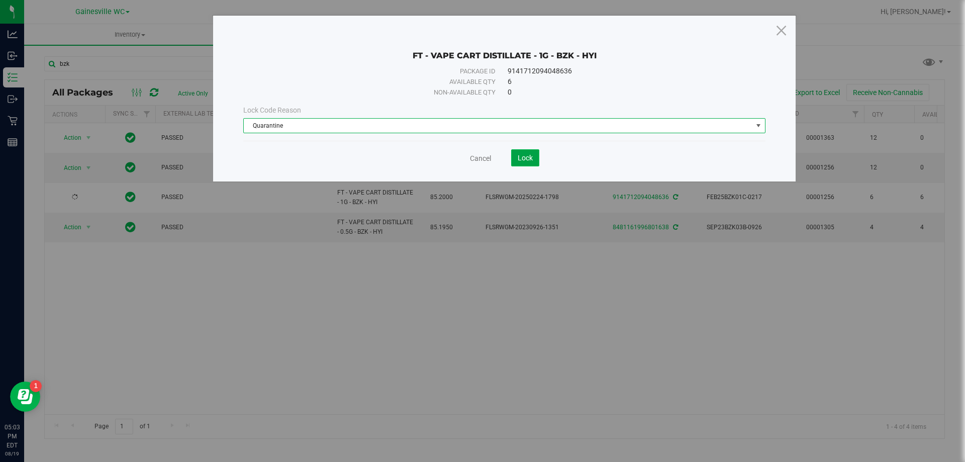
click at [530, 160] on span "Lock" at bounding box center [525, 158] width 15 height 8
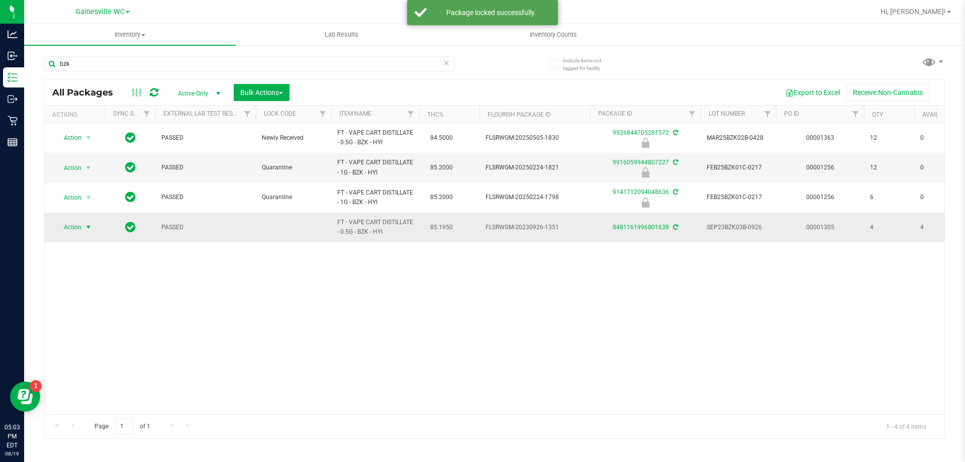
click at [92, 226] on span "select" at bounding box center [88, 227] width 8 height 8
click at [77, 320] on li "Lock package" at bounding box center [94, 318] width 78 height 15
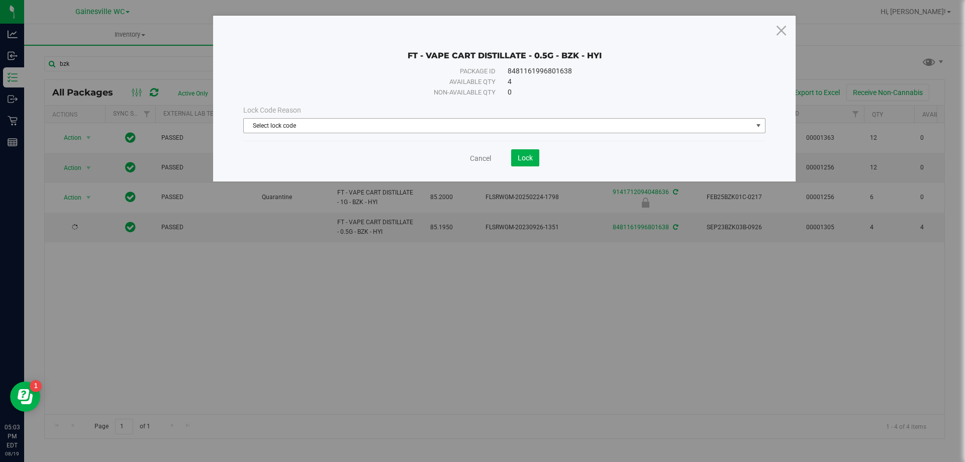
click at [476, 129] on span "Select lock code" at bounding box center [498, 126] width 509 height 14
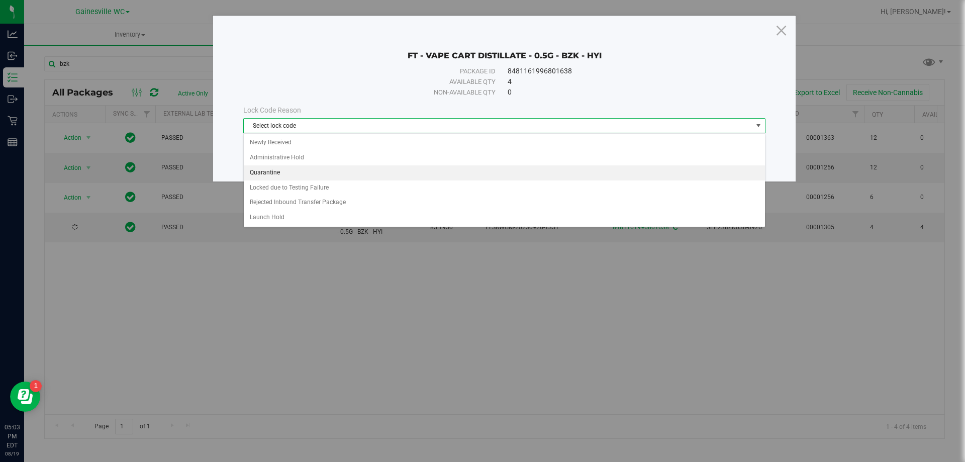
drag, startPoint x: 336, startPoint y: 170, endPoint x: 459, endPoint y: 163, distance: 123.9
click at [336, 170] on li "Quarantine" at bounding box center [504, 172] width 521 height 15
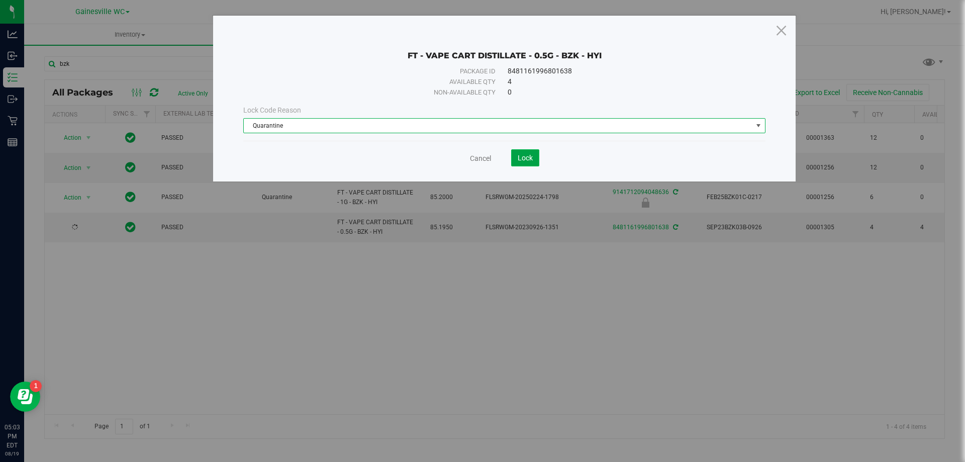
click at [523, 157] on span "Lock" at bounding box center [525, 158] width 15 height 8
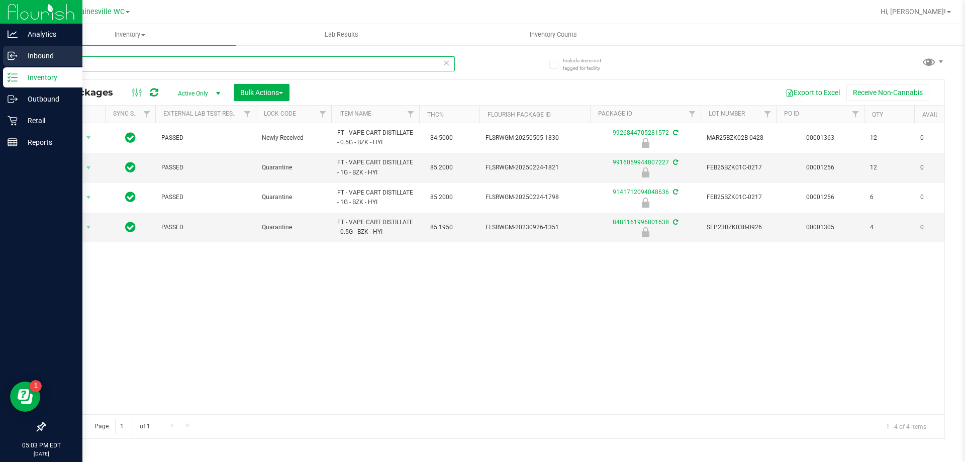
drag, startPoint x: 90, startPoint y: 65, endPoint x: 20, endPoint y: 65, distance: 70.9
click at [20, 65] on div "Analytics Inbound Inventory Outbound Retail Reports 05:03 PM EDT [DATE] 08/19 G…" at bounding box center [482, 231] width 965 height 462
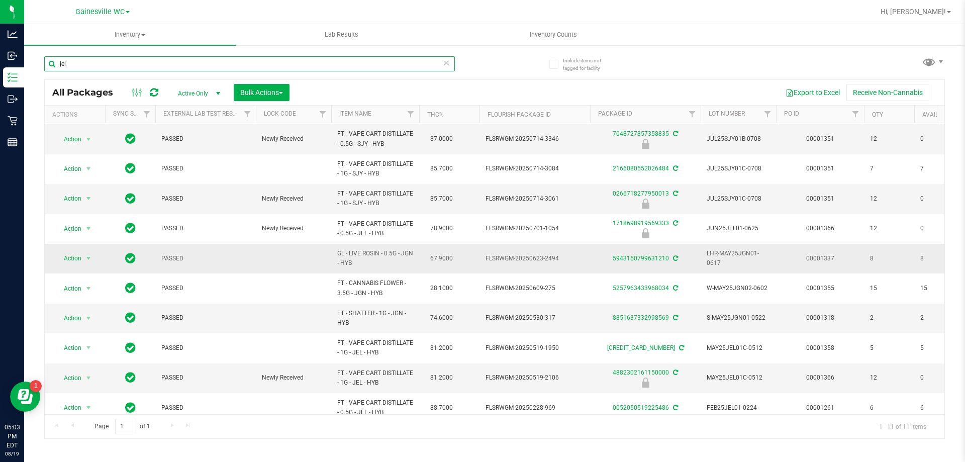
scroll to position [44, 0]
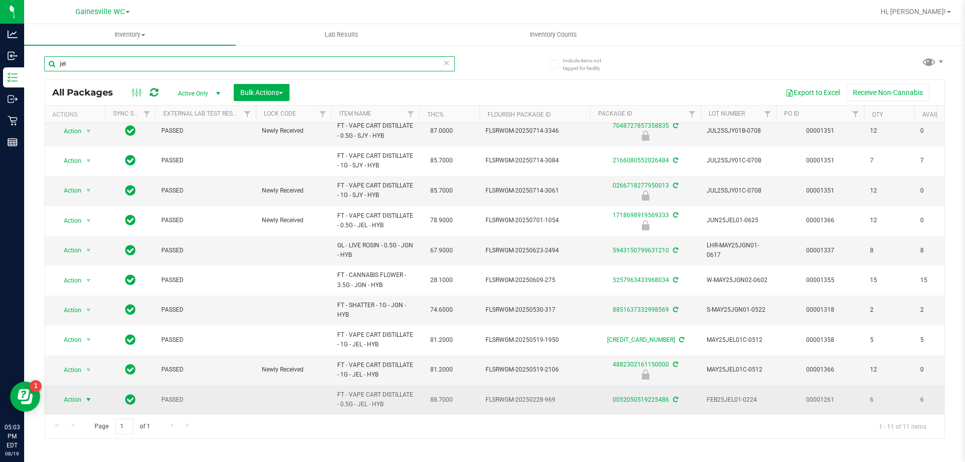
type input "jel"
click at [89, 396] on span "select" at bounding box center [88, 400] width 8 height 8
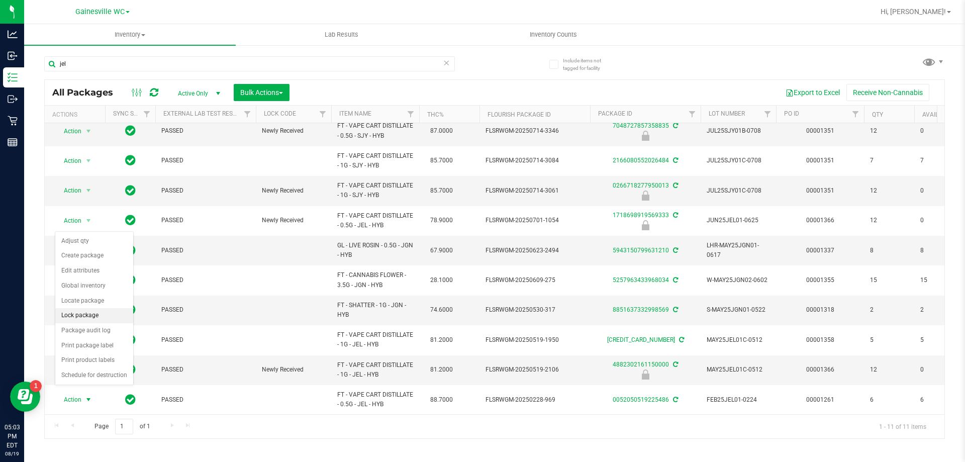
click at [88, 319] on li "Lock package" at bounding box center [94, 315] width 78 height 15
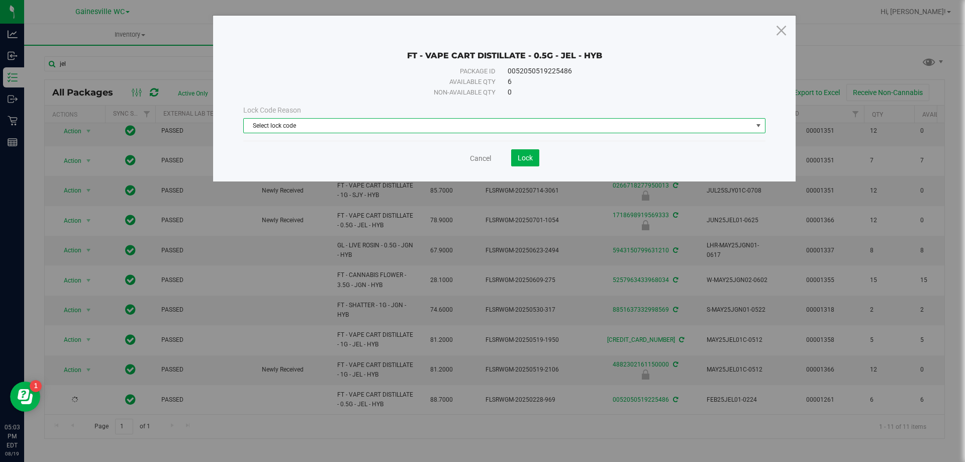
click at [322, 123] on span "Select lock code" at bounding box center [498, 126] width 509 height 14
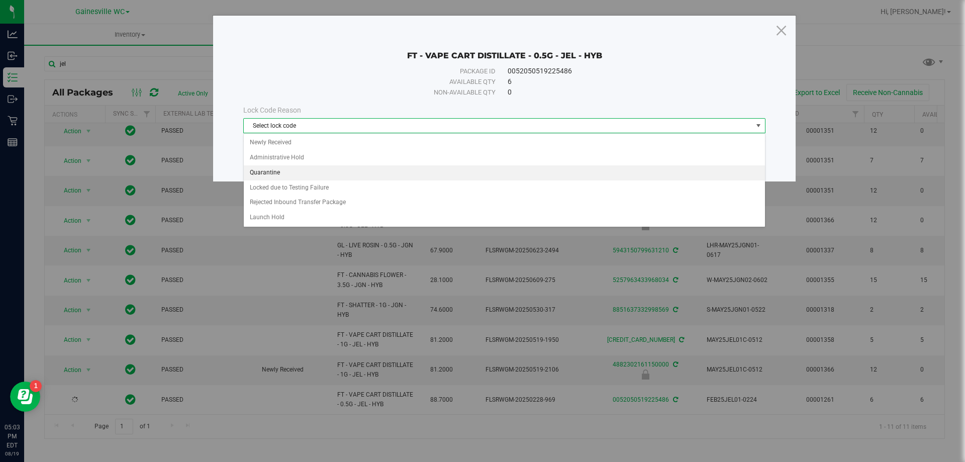
click at [295, 169] on li "Quarantine" at bounding box center [504, 172] width 521 height 15
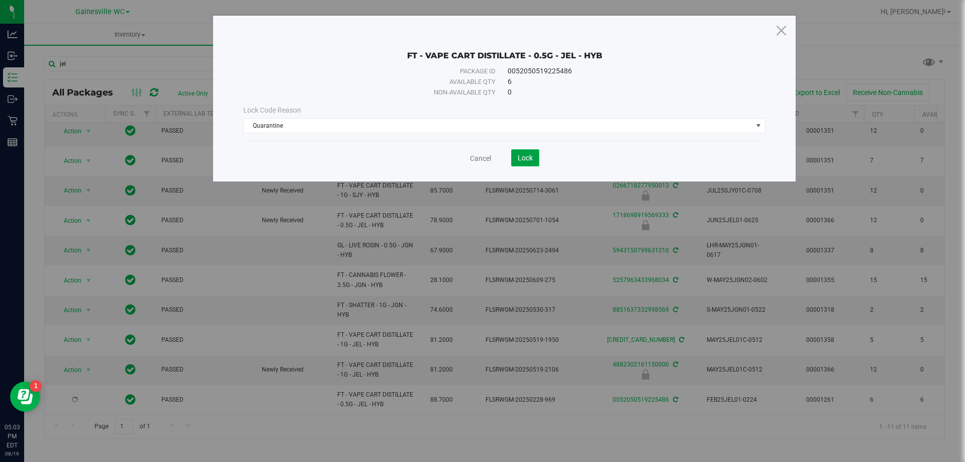
click at [528, 160] on span "Lock" at bounding box center [525, 158] width 15 height 8
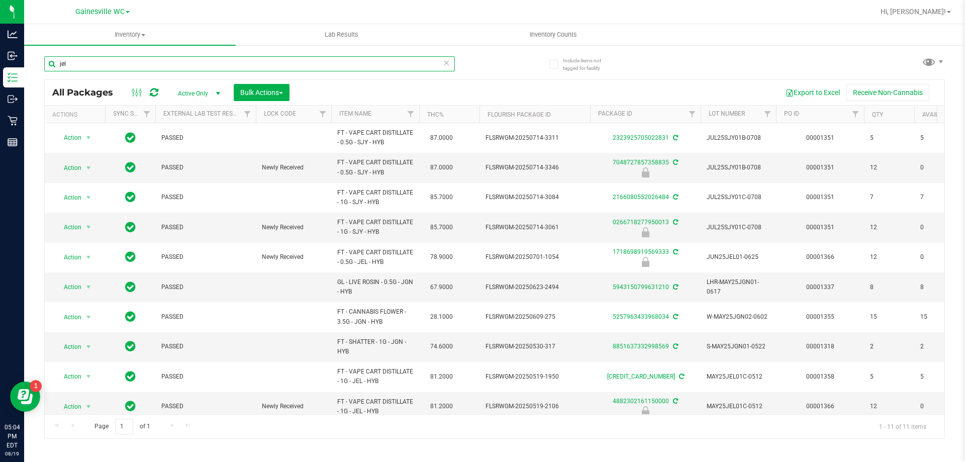
drag, startPoint x: 96, startPoint y: 68, endPoint x: 30, endPoint y: 68, distance: 65.3
click at [30, 68] on div "Include items not tagged for facility jel All Packages Active Only Active Only …" at bounding box center [494, 197] width 941 height 307
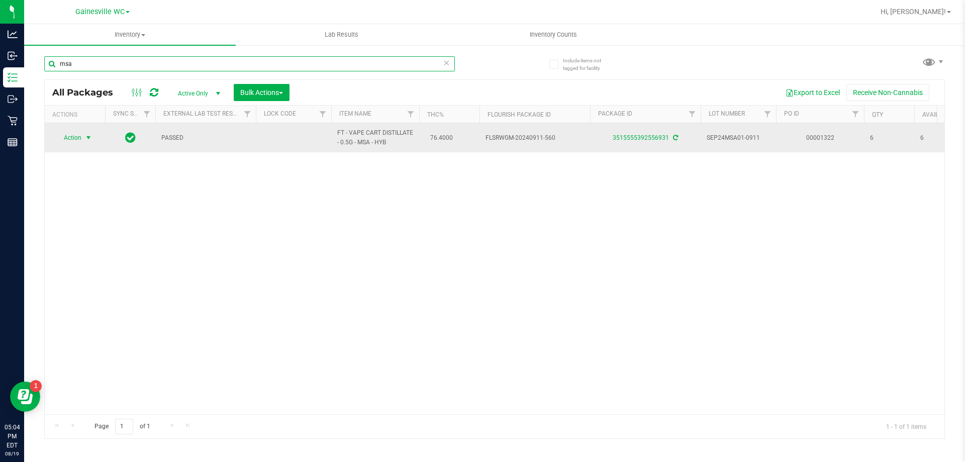
type input "msa"
click at [90, 139] on span "select" at bounding box center [88, 138] width 8 height 8
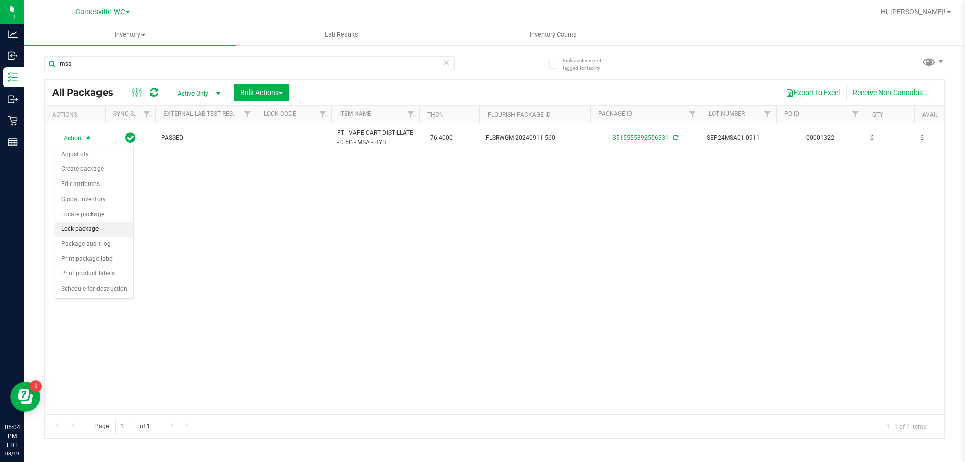
click at [86, 230] on li "Lock package" at bounding box center [94, 229] width 78 height 15
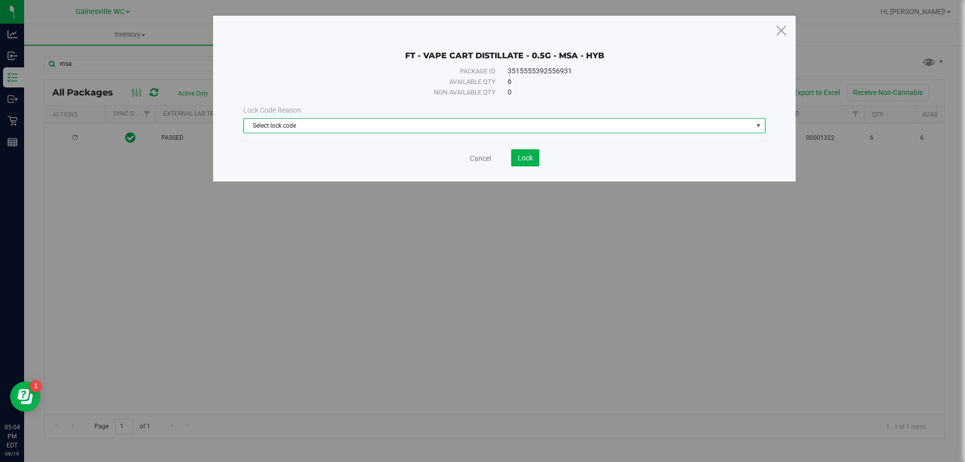
click at [384, 126] on span "Select lock code" at bounding box center [498, 126] width 509 height 14
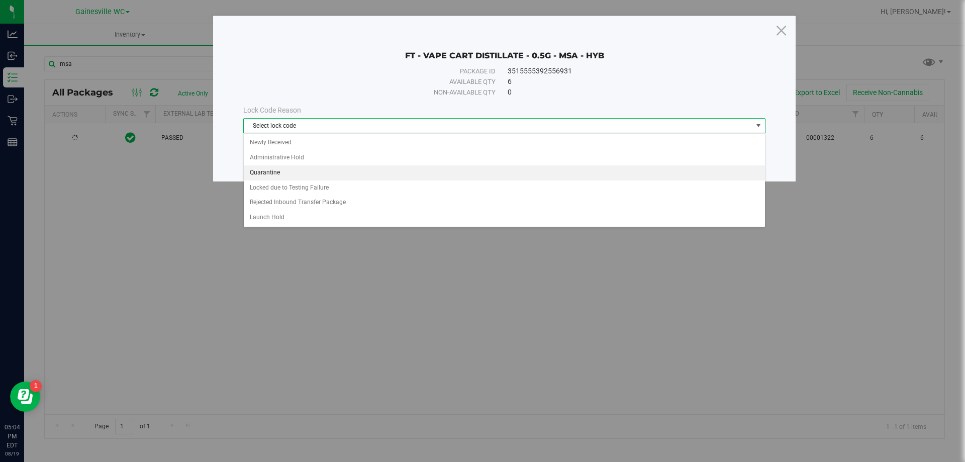
drag, startPoint x: 319, startPoint y: 170, endPoint x: 403, endPoint y: 152, distance: 85.4
click at [323, 170] on li "Quarantine" at bounding box center [504, 172] width 521 height 15
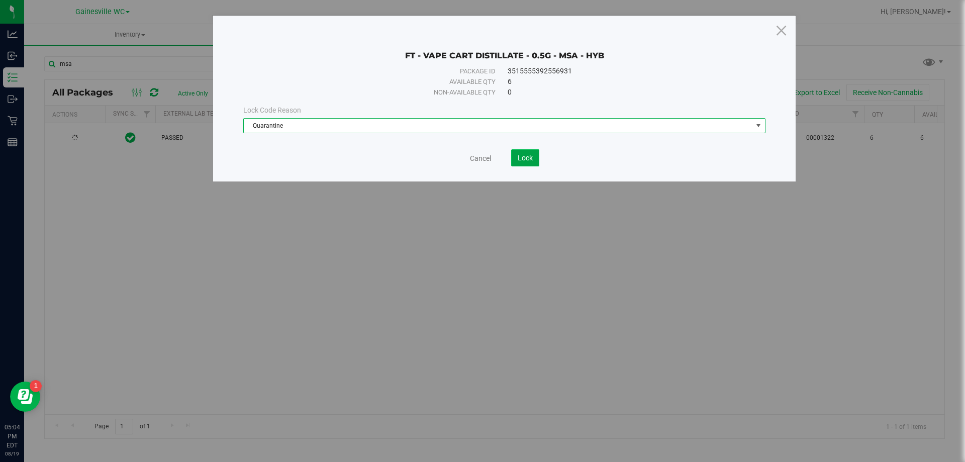
click at [522, 156] on span "Lock" at bounding box center [525, 158] width 15 height 8
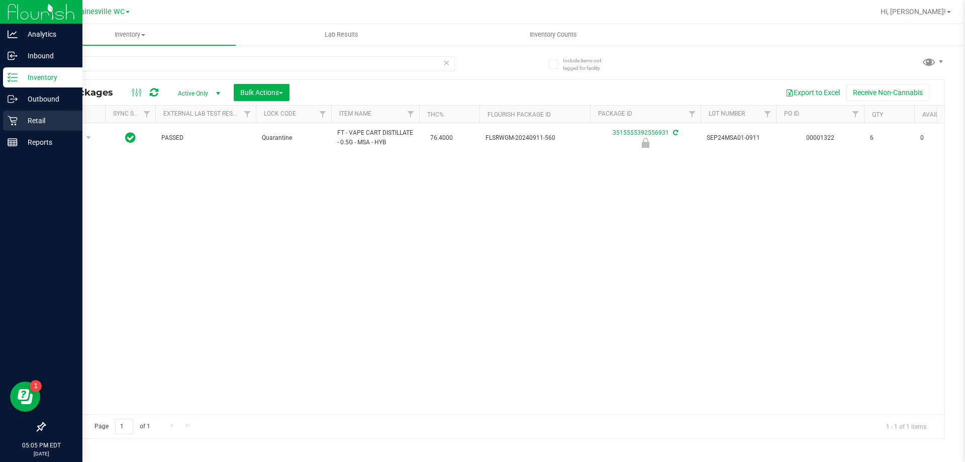
click at [17, 117] on icon at bounding box center [13, 121] width 10 height 10
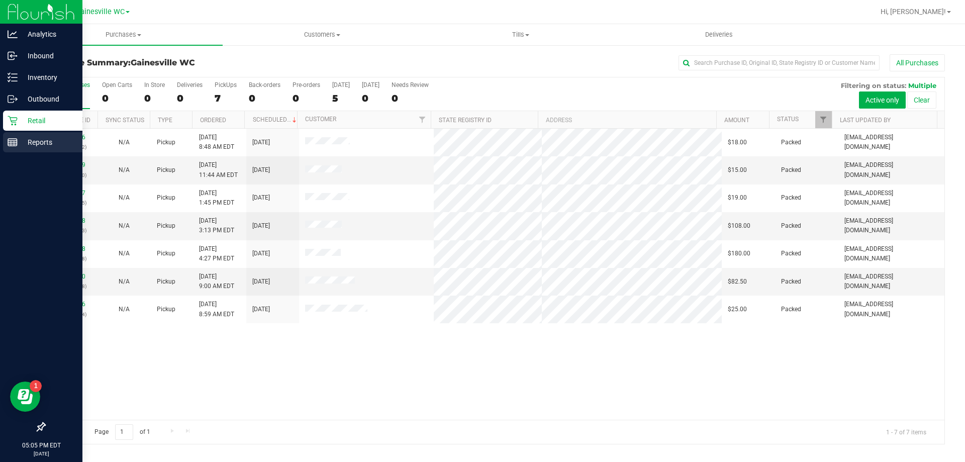
click at [44, 143] on p "Reports" at bounding box center [48, 142] width 60 height 12
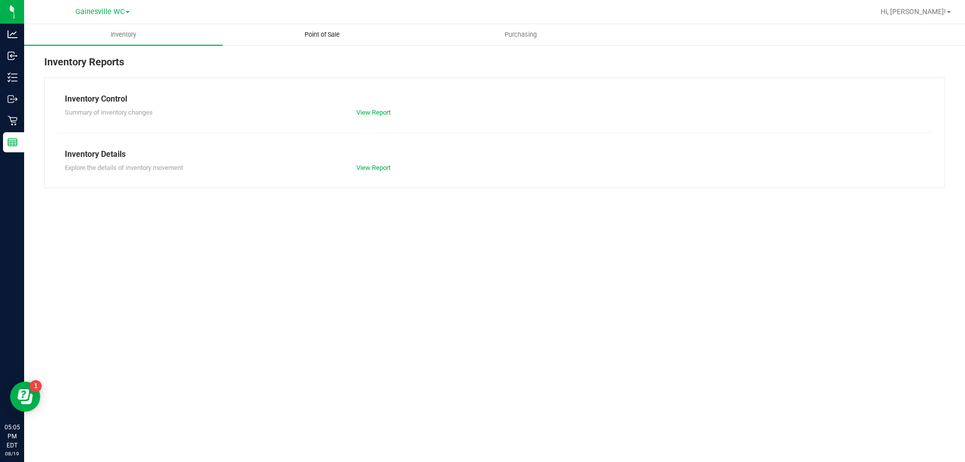
click at [323, 33] on span "Point of Sale" at bounding box center [322, 34] width 62 height 9
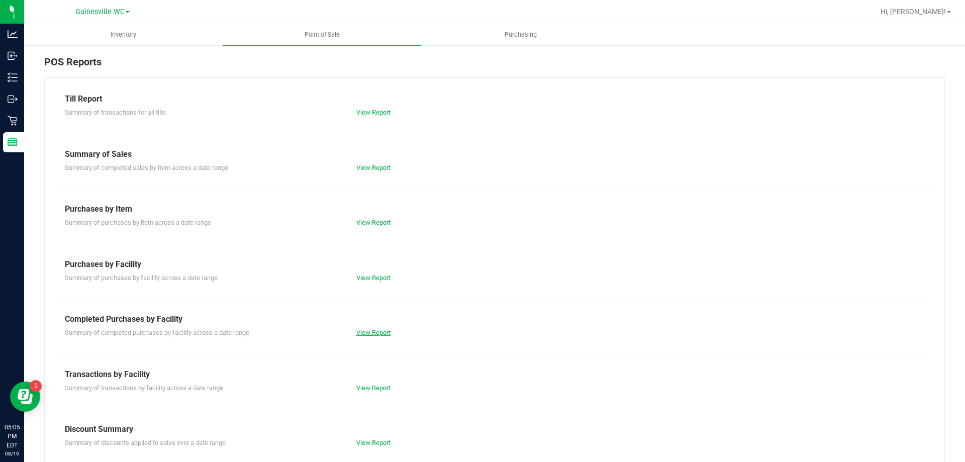
click at [363, 335] on link "View Report" at bounding box center [373, 333] width 34 height 8
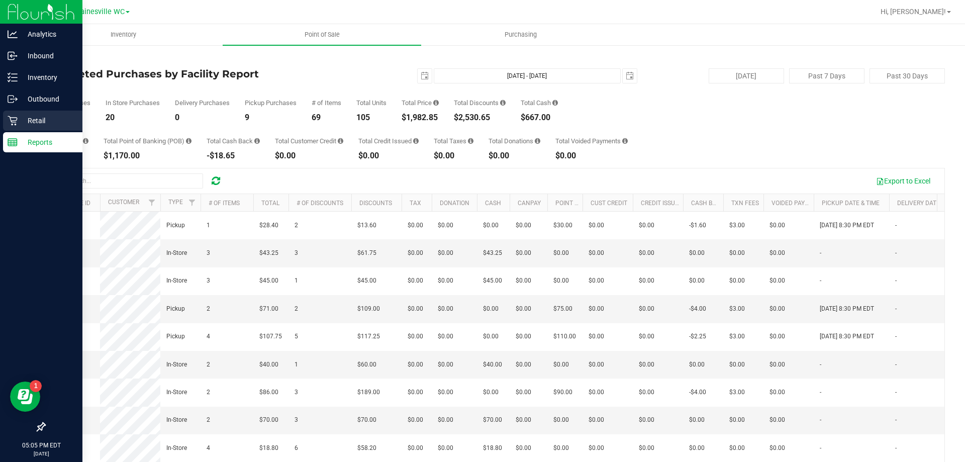
click at [33, 120] on p "Retail" at bounding box center [48, 121] width 60 height 12
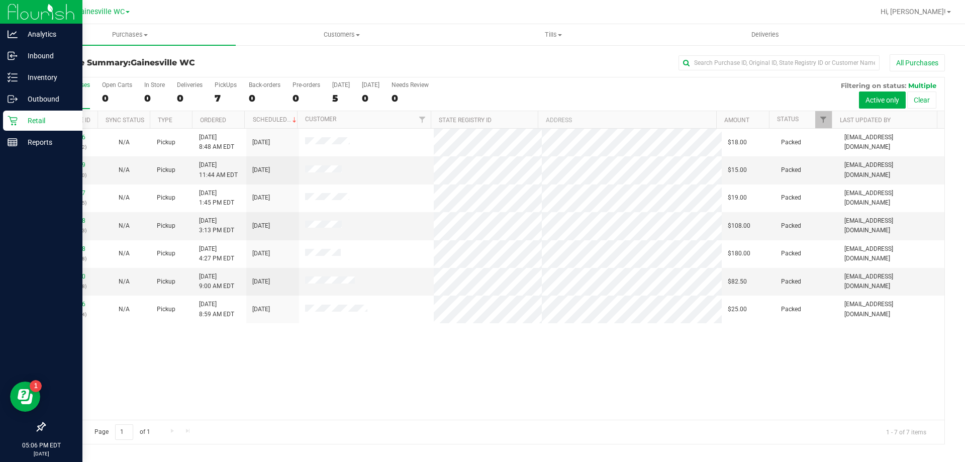
click at [37, 124] on p "Retail" at bounding box center [48, 121] width 60 height 12
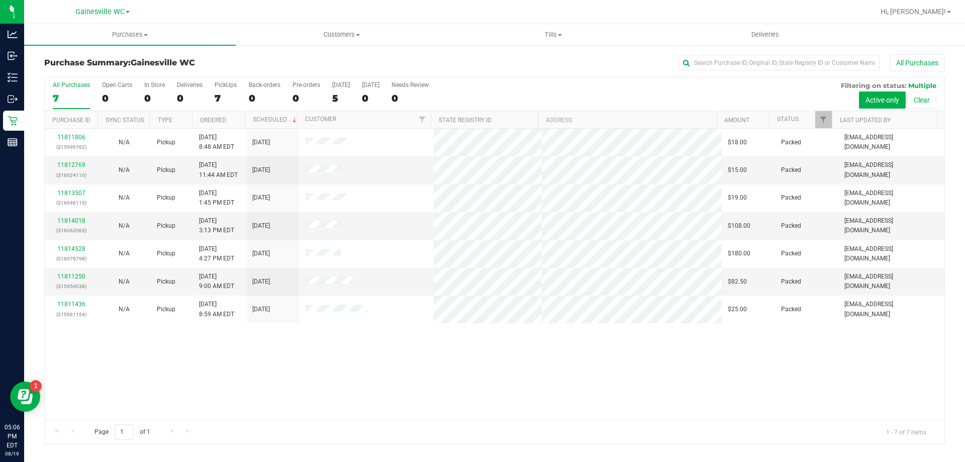
click at [77, 100] on div "7" at bounding box center [71, 98] width 37 height 12
click at [0, 0] on input "All Purchases 7" at bounding box center [0, 0] width 0 height 0
